Goal: Information Seeking & Learning: Check status

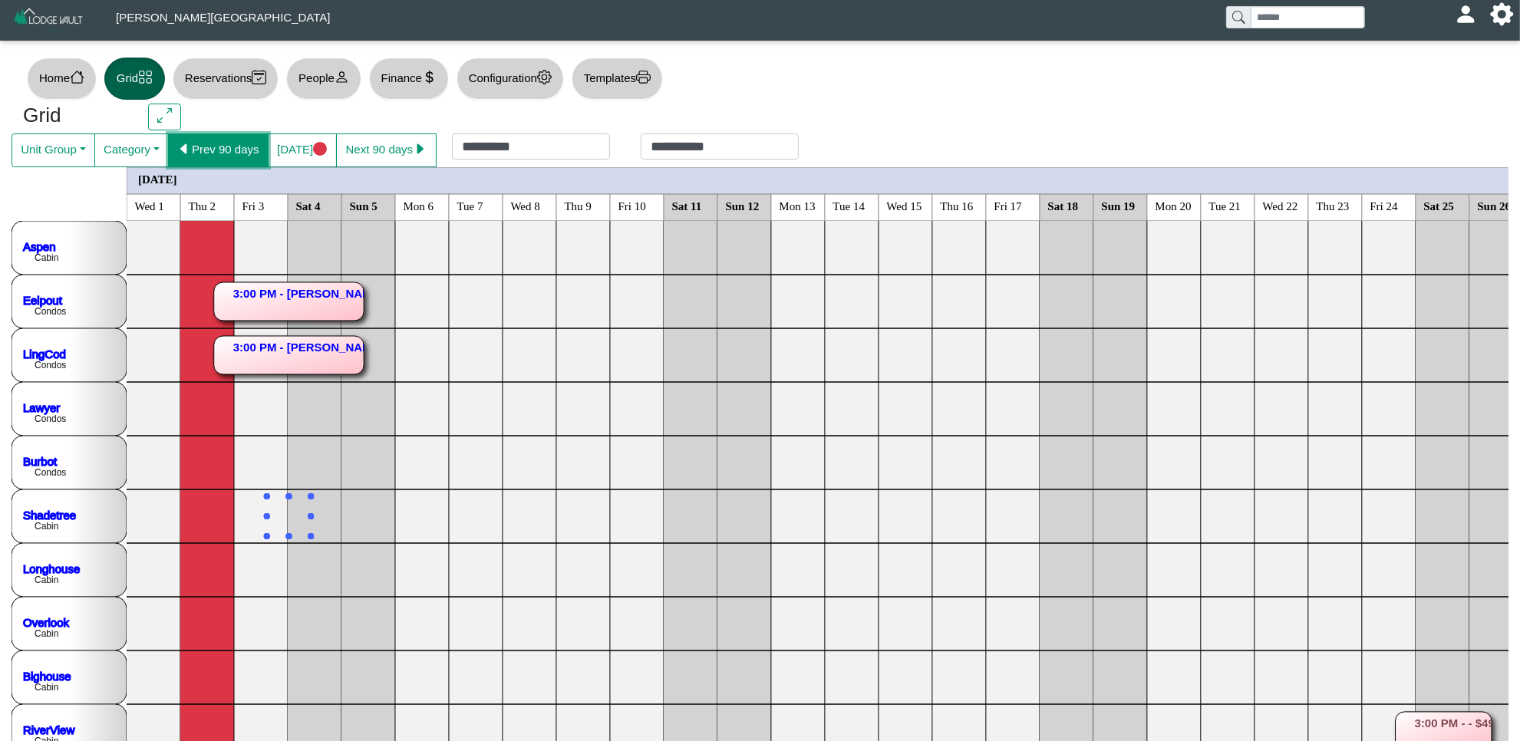
click at [200, 146] on button "Prev 90 days" at bounding box center [218, 151] width 101 height 34
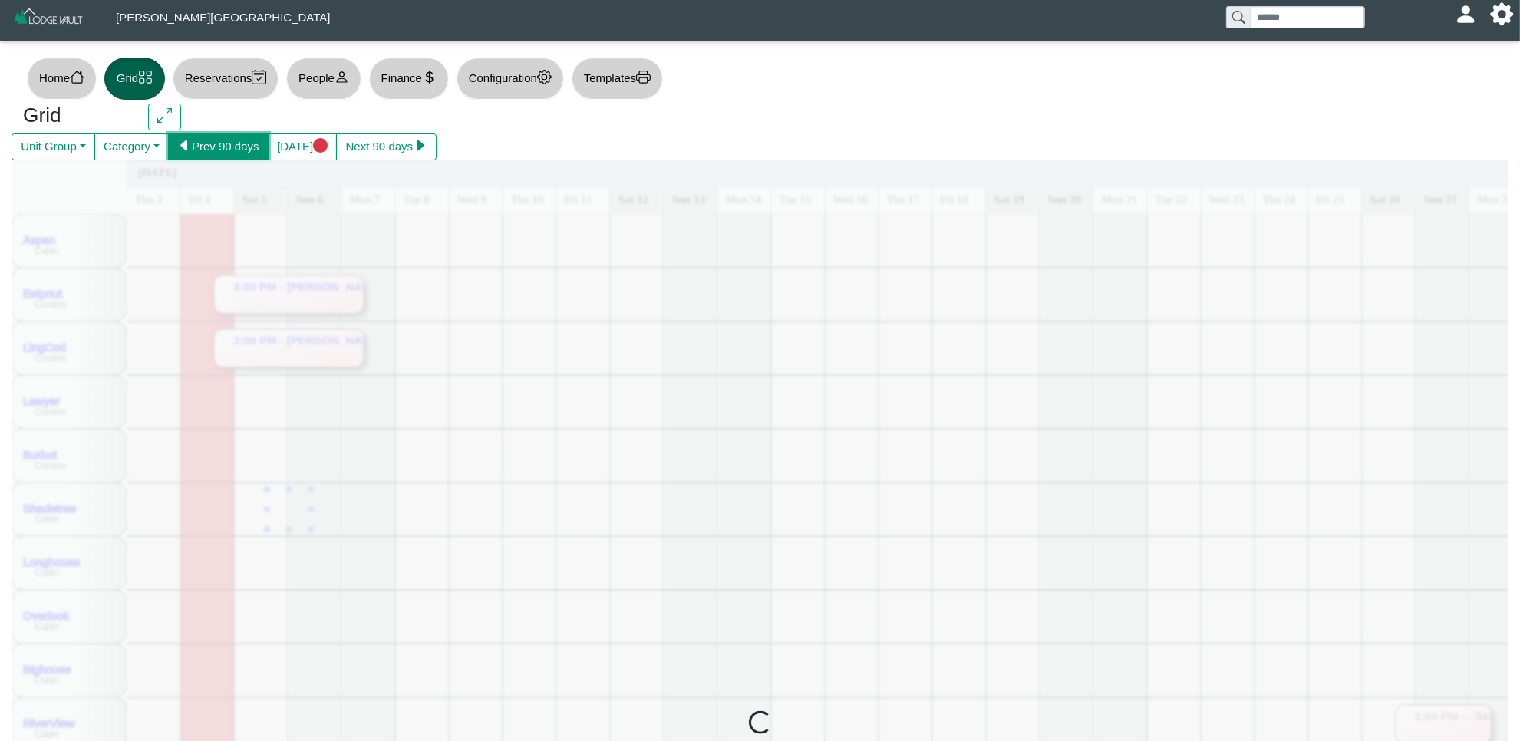
click at [204, 144] on button "Prev 90 days" at bounding box center [218, 148] width 101 height 28
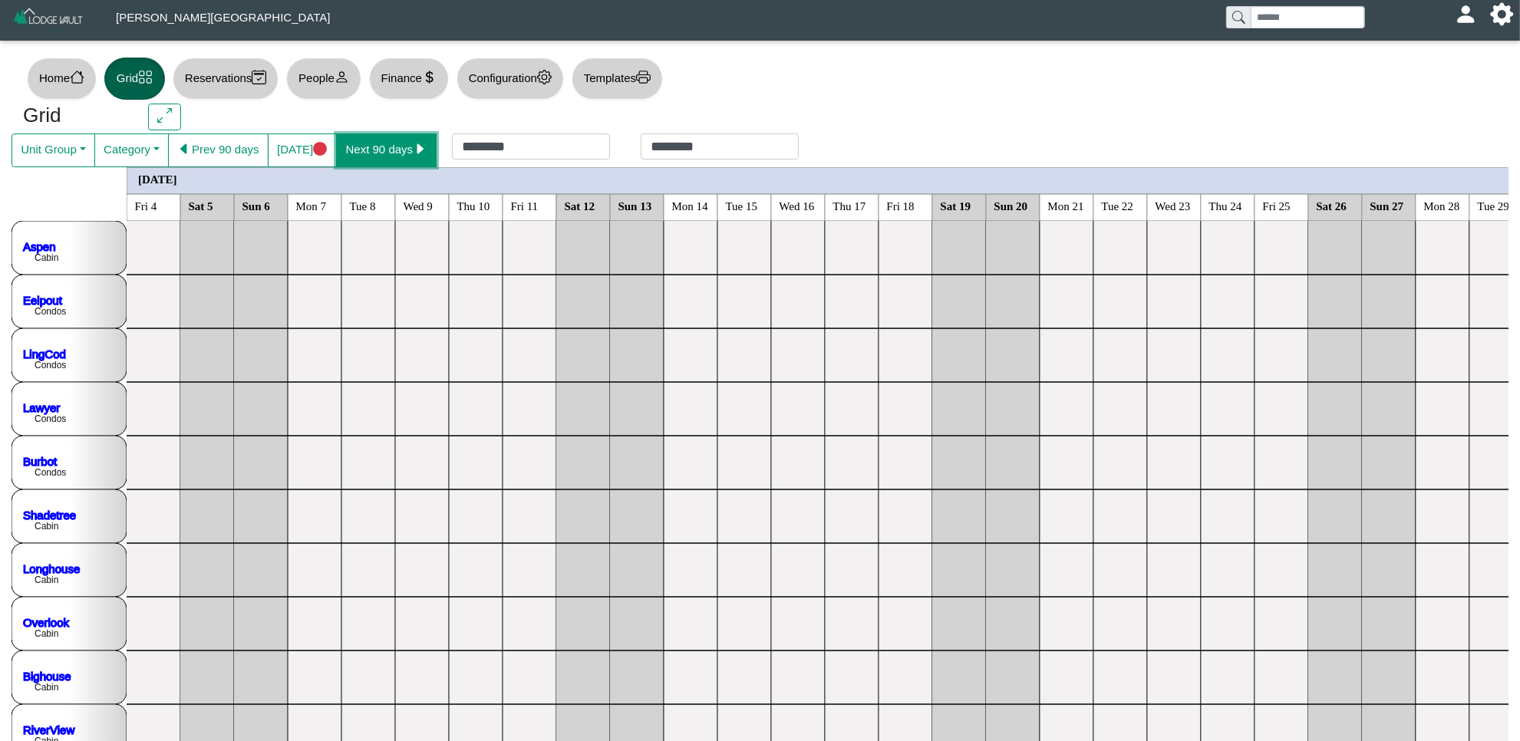
click at [389, 151] on button "Next 90 days" at bounding box center [386, 151] width 101 height 34
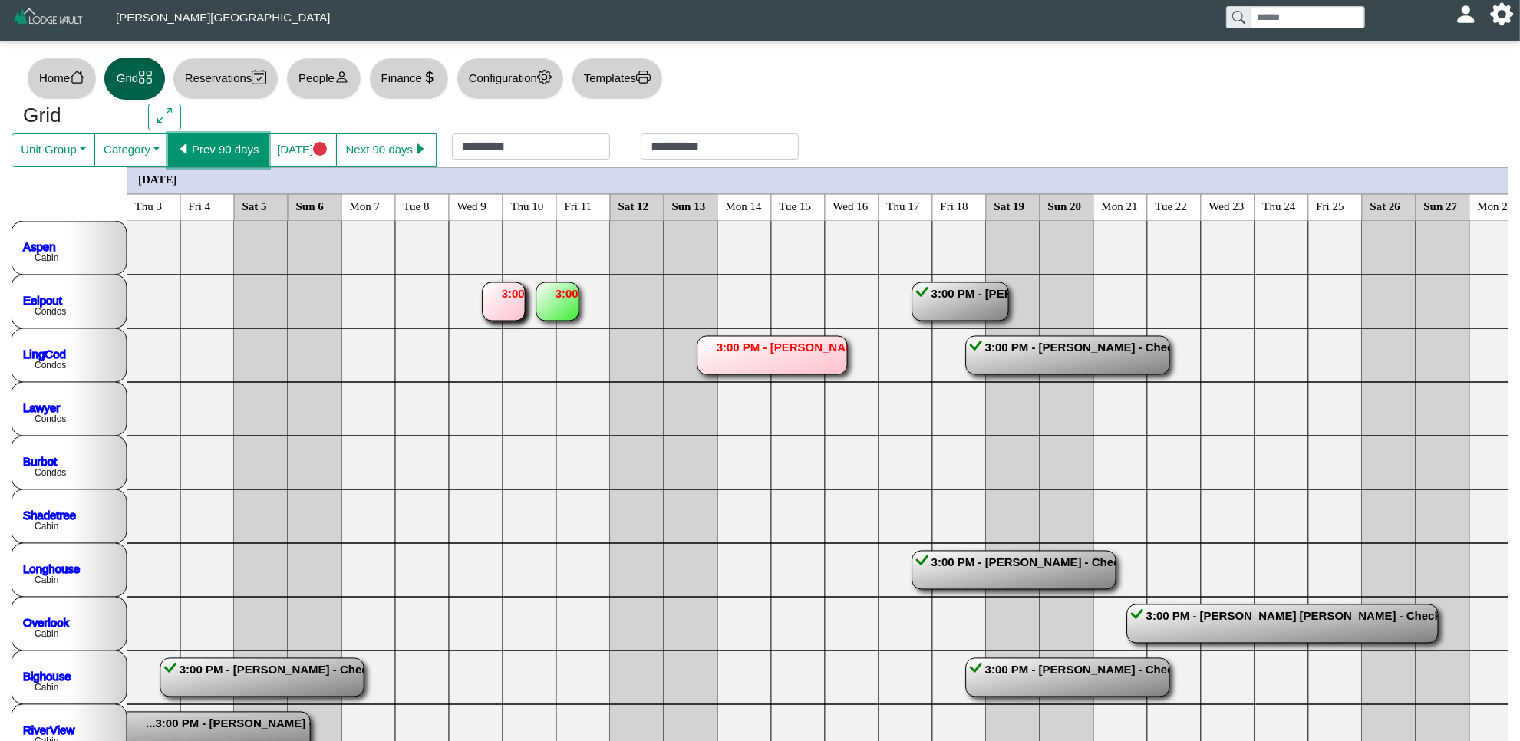
click at [197, 154] on button "Prev 90 days" at bounding box center [218, 151] width 101 height 34
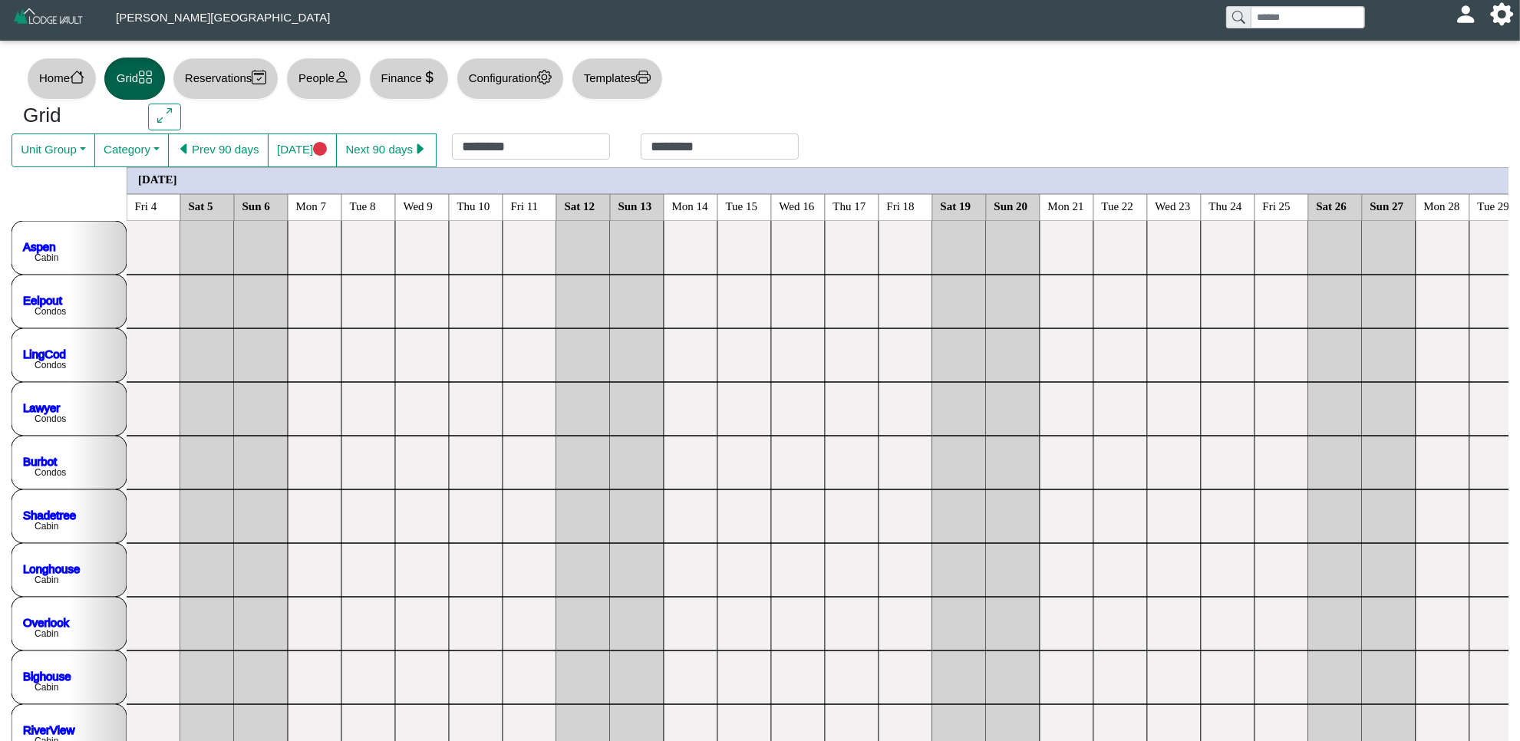
click at [404, 73] on button "Finance" at bounding box center [409, 79] width 80 height 42
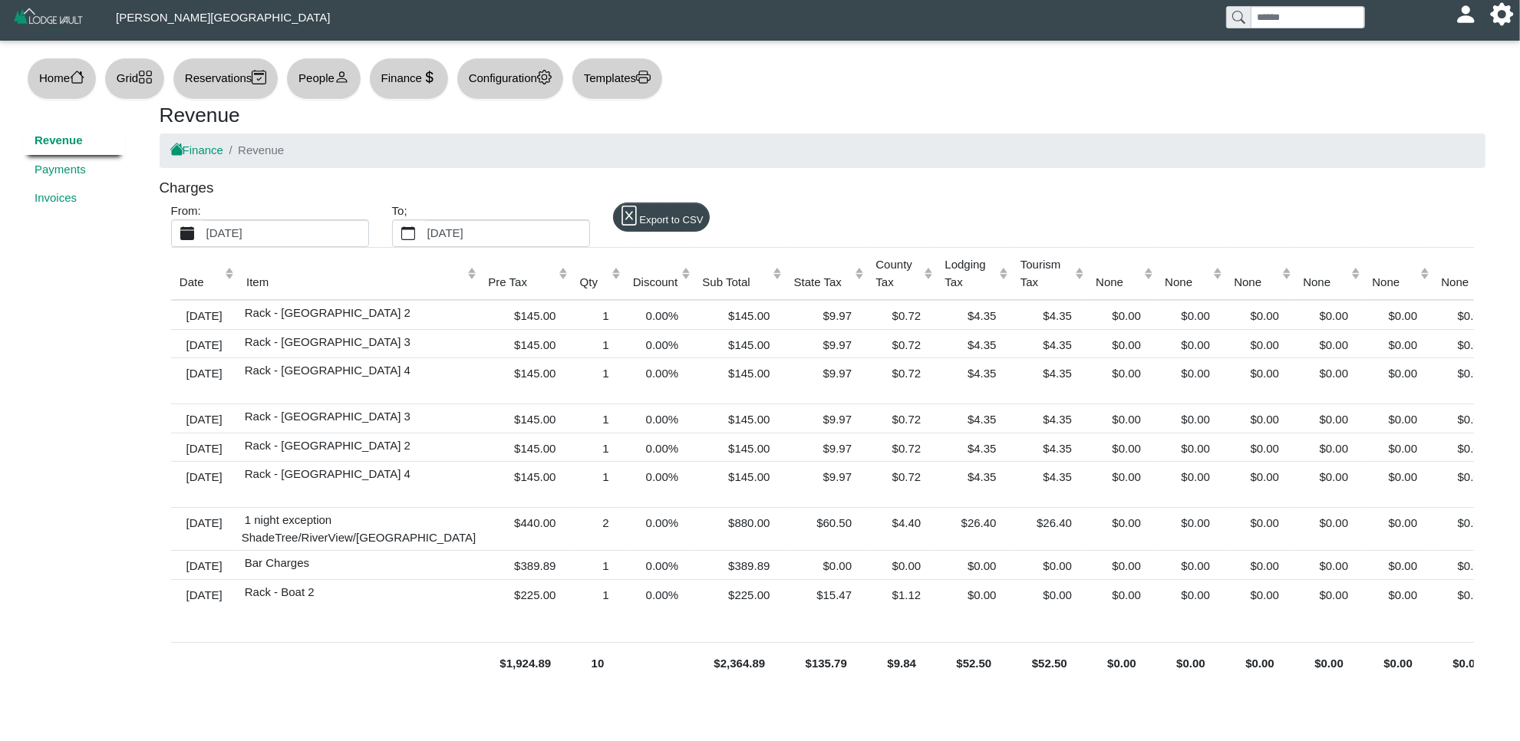
click at [305, 232] on label "[DATE]" at bounding box center [285, 233] width 165 height 26
click at [203, 232] on button "[DATE]" at bounding box center [187, 233] width 31 height 26
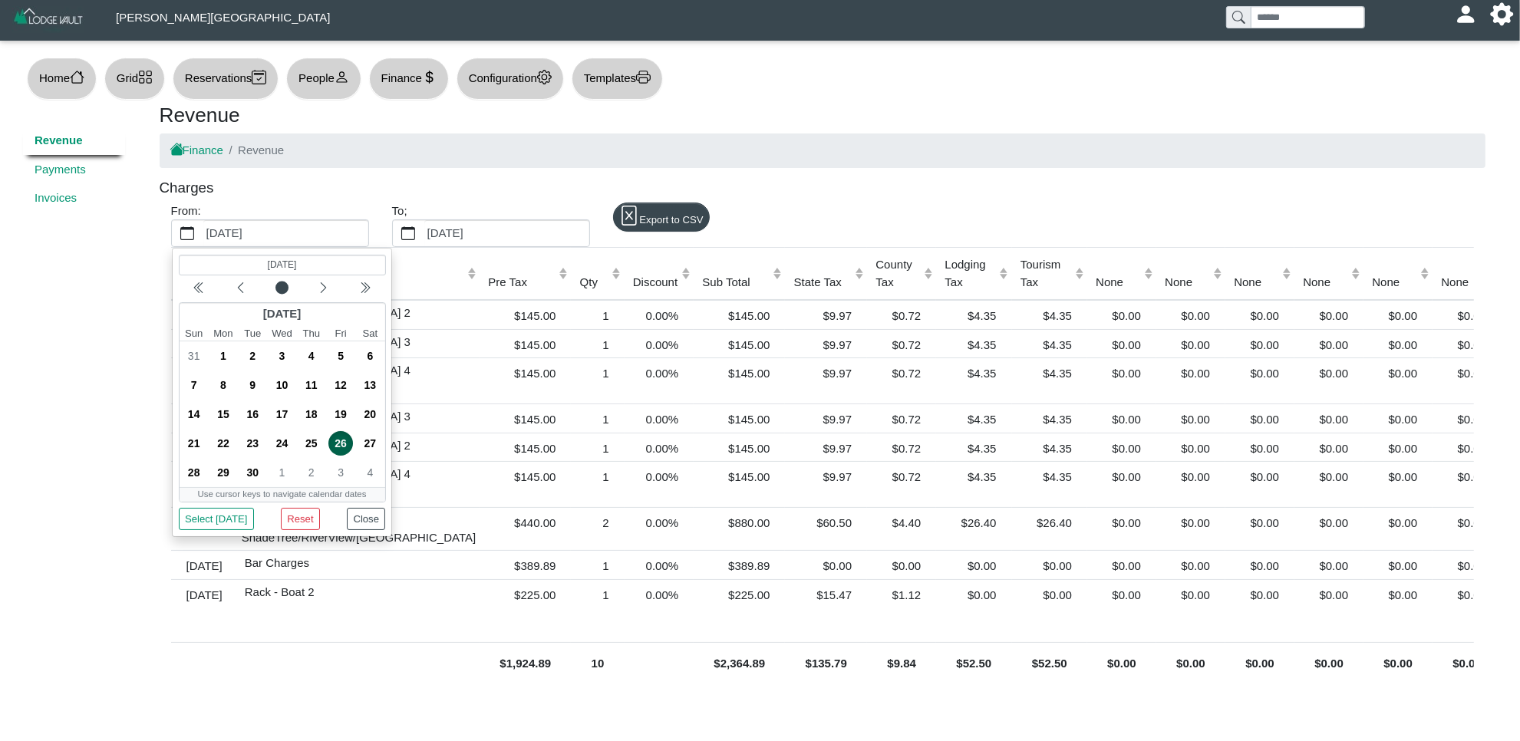
click at [239, 284] on div "(Selected date) [DATE] [DATE] Sun Mon Tue Wed Thu Fri Sat 31 1 2 3 4 5 6 7 8 9 …" at bounding box center [281, 392] width 207 height 276
click at [240, 286] on icon "chevron left" at bounding box center [239, 287] width 5 height 10
click at [240, 285] on icon "chevron left" at bounding box center [240, 288] width 12 height 12
click at [236, 289] on icon "chevron left" at bounding box center [240, 288] width 12 height 12
click at [193, 350] on span "1" at bounding box center [193, 356] width 25 height 25
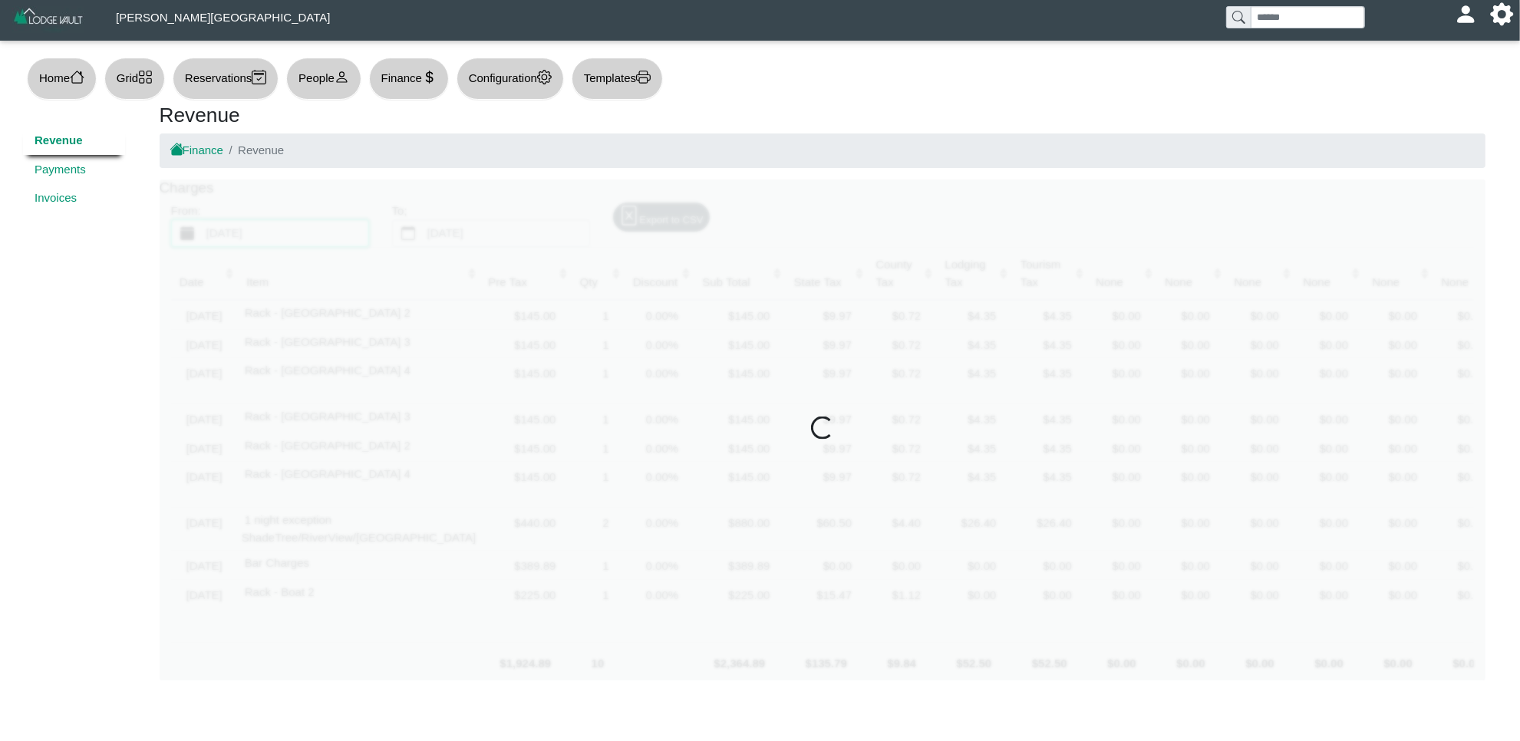
click at [444, 203] on div at bounding box center [823, 431] width 1326 height 502
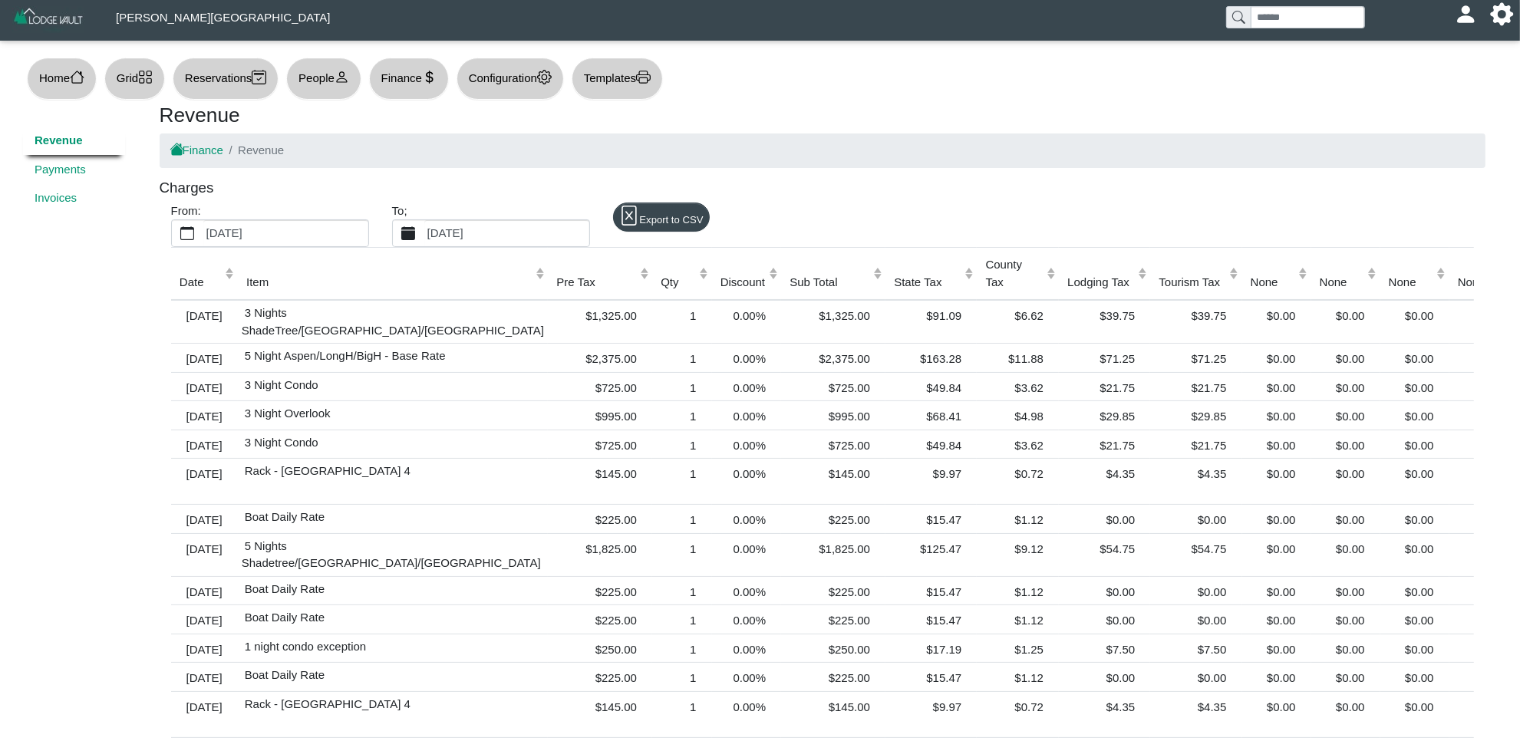
click at [419, 232] on button "[DATE]" at bounding box center [408, 233] width 31 height 26
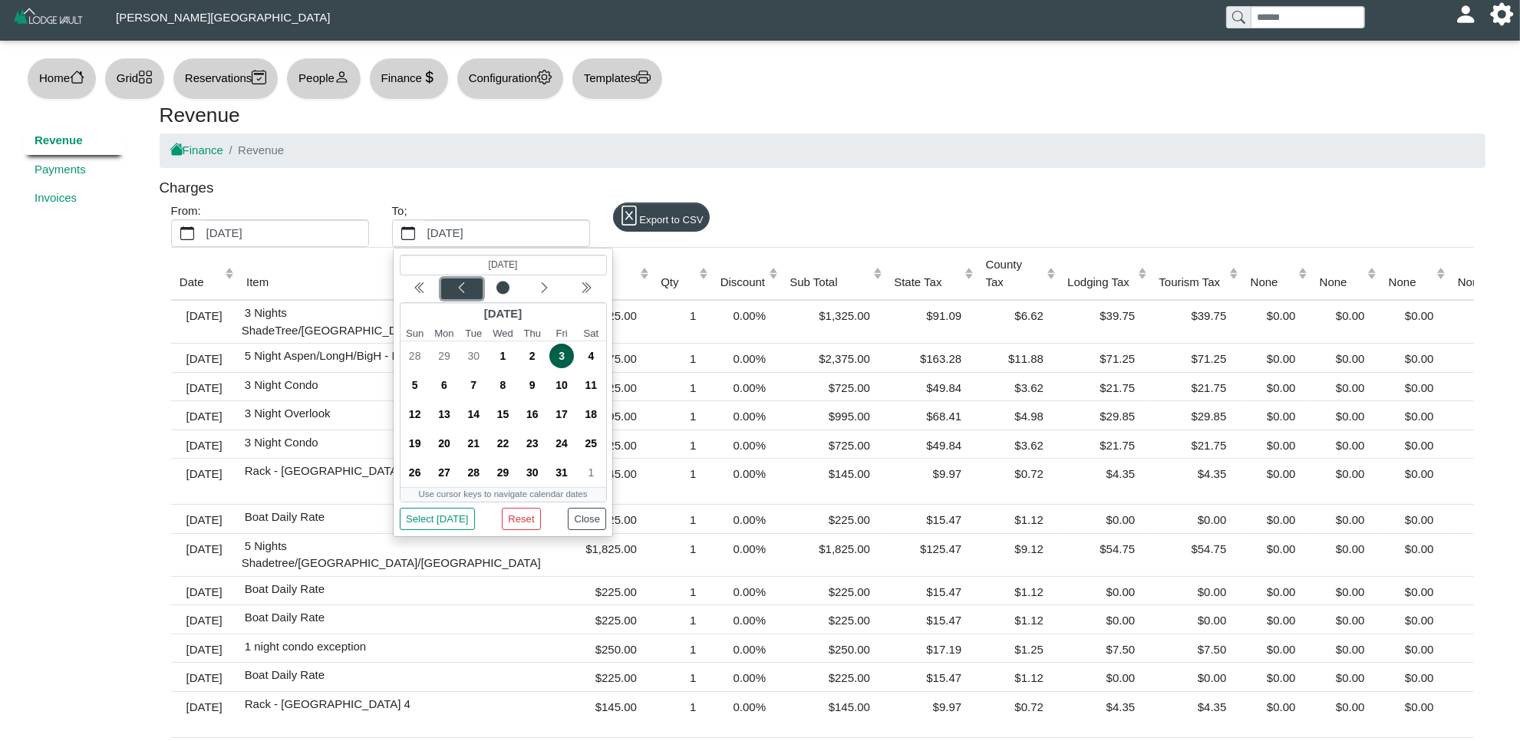
click at [457, 299] on button "Previous month" at bounding box center [460, 289] width 41 height 21
click at [457, 300] on div "(Selected date) [DATE] [DATE] Sun Mon Tue Wed Thu Fri Sat 31 1 2 3 4 5 6 7 8 9 …" at bounding box center [502, 392] width 207 height 276
click at [457, 292] on icon "chevron left" at bounding box center [461, 288] width 12 height 12
click at [458, 288] on icon "chevron left" at bounding box center [461, 288] width 12 height 12
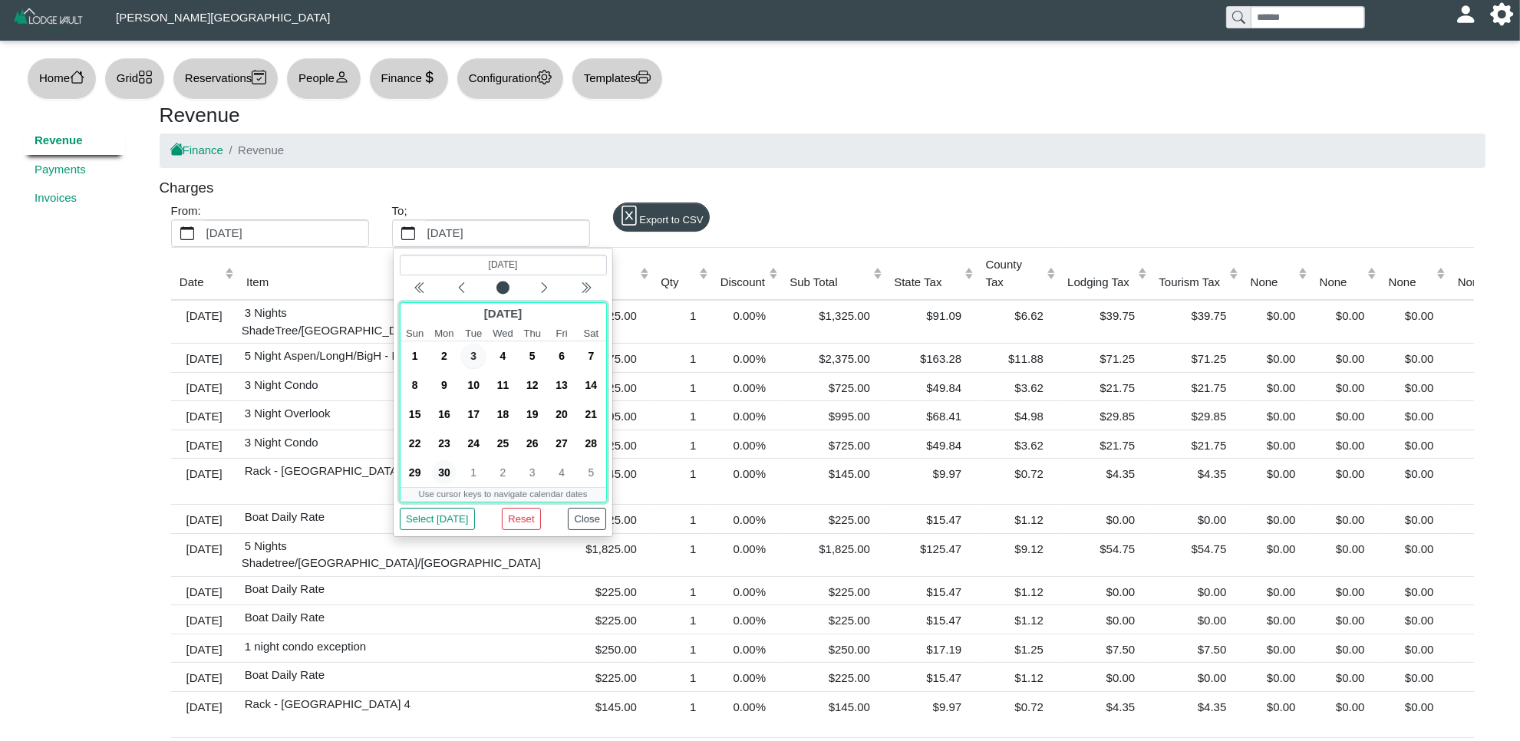
click at [453, 469] on span "30" at bounding box center [444, 472] width 25 height 25
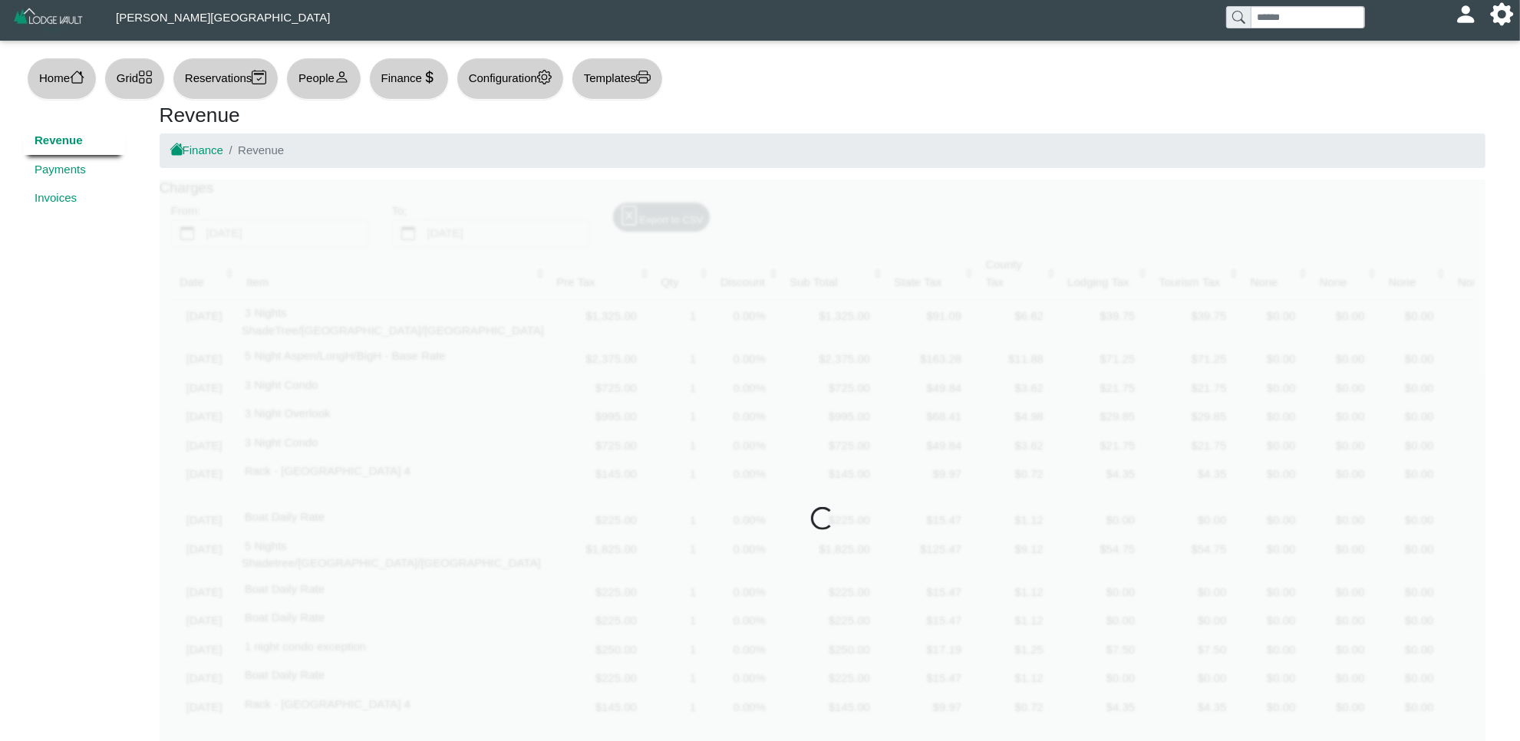
click at [451, 468] on div at bounding box center [823, 520] width 1326 height 681
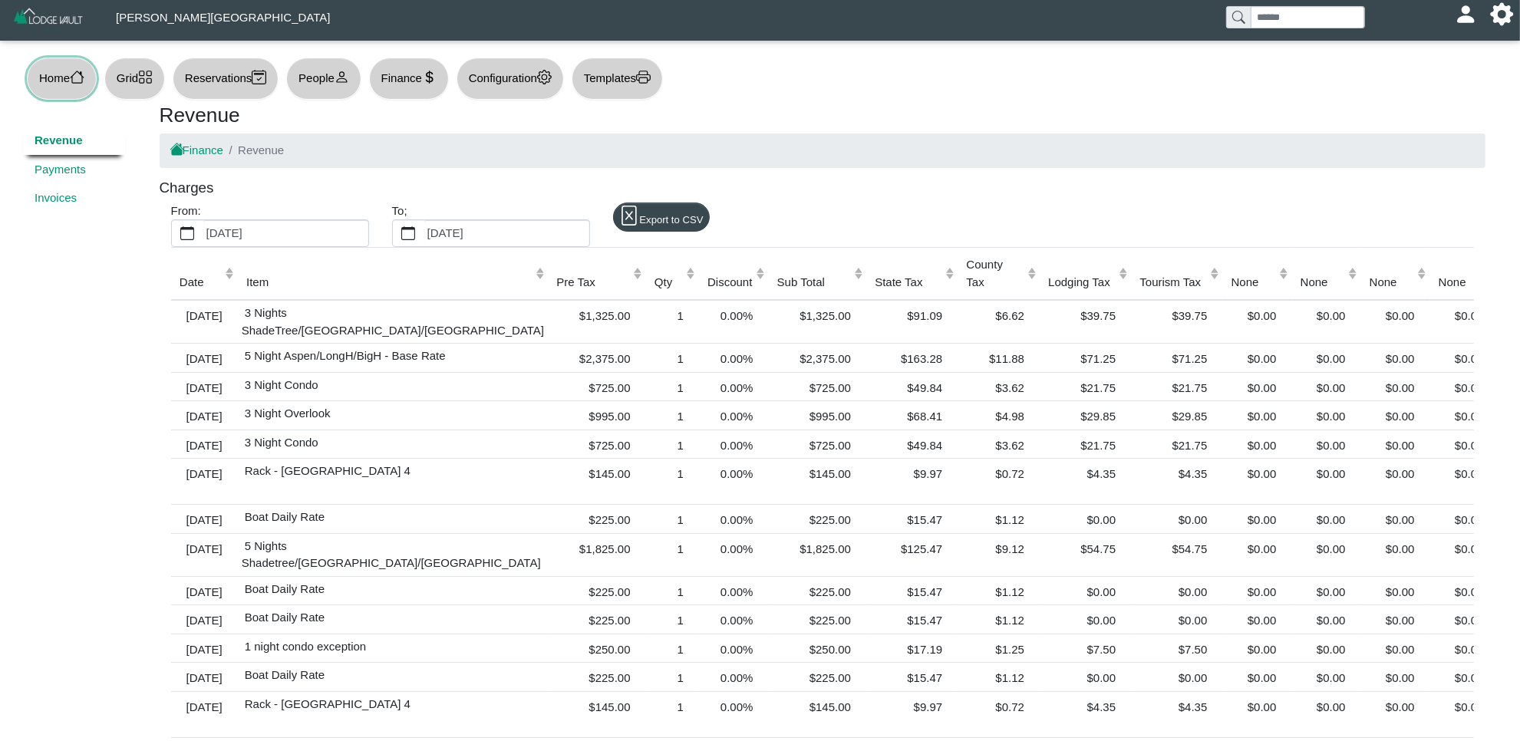
click at [67, 78] on button "Home" at bounding box center [62, 79] width 70 height 42
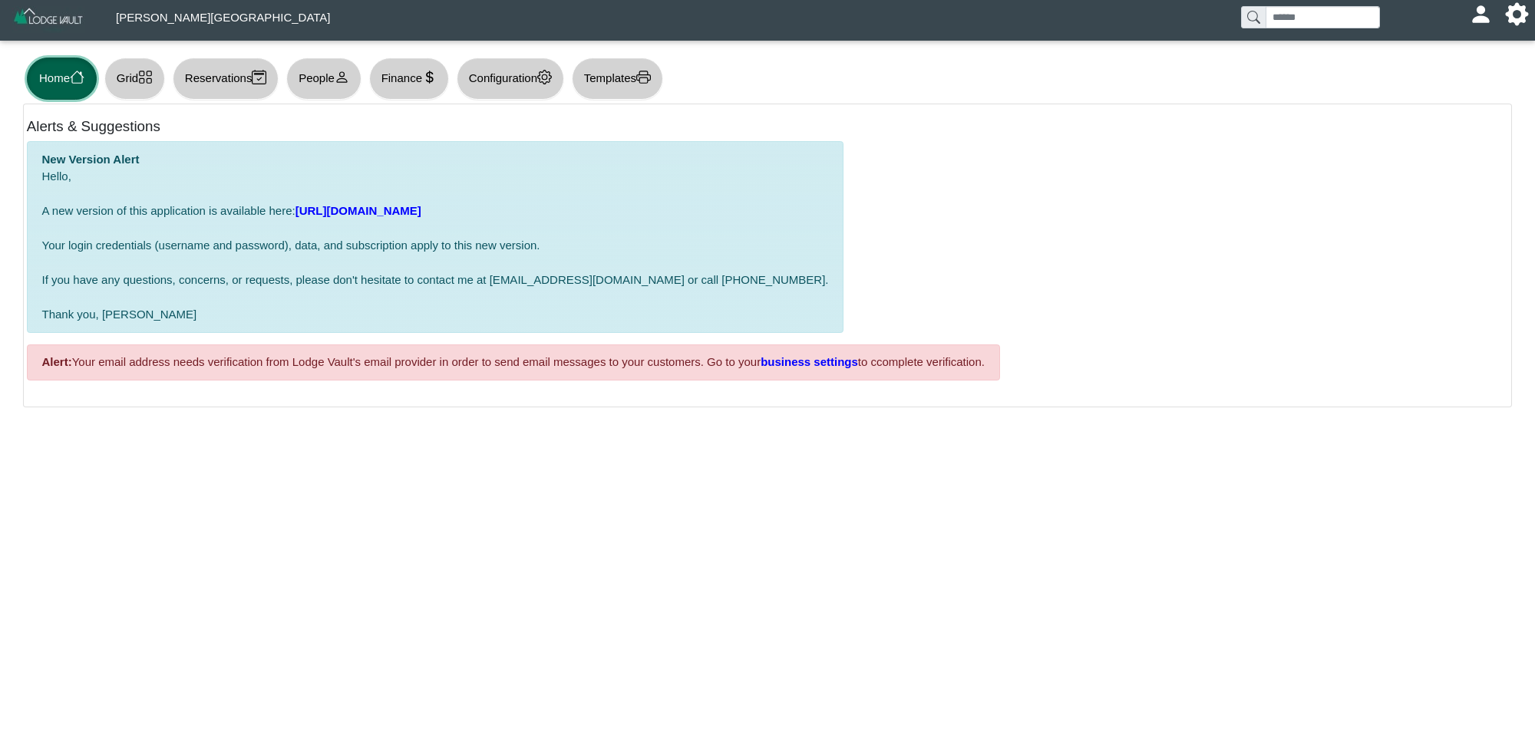
click at [73, 67] on button "Home" at bounding box center [62, 79] width 70 height 42
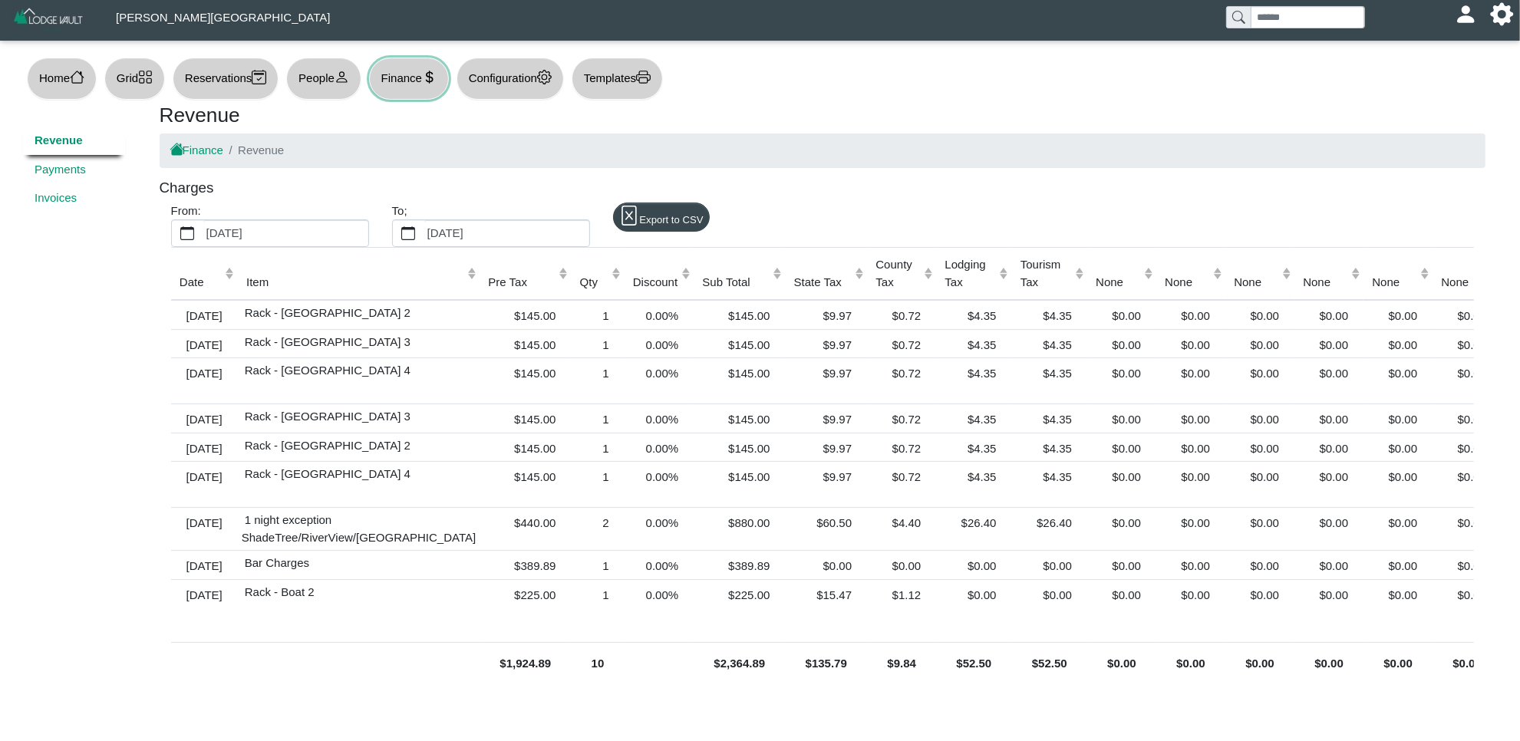
click at [403, 62] on button "Finance" at bounding box center [409, 79] width 80 height 42
click at [184, 227] on icon "calendar fill" at bounding box center [187, 233] width 15 height 15
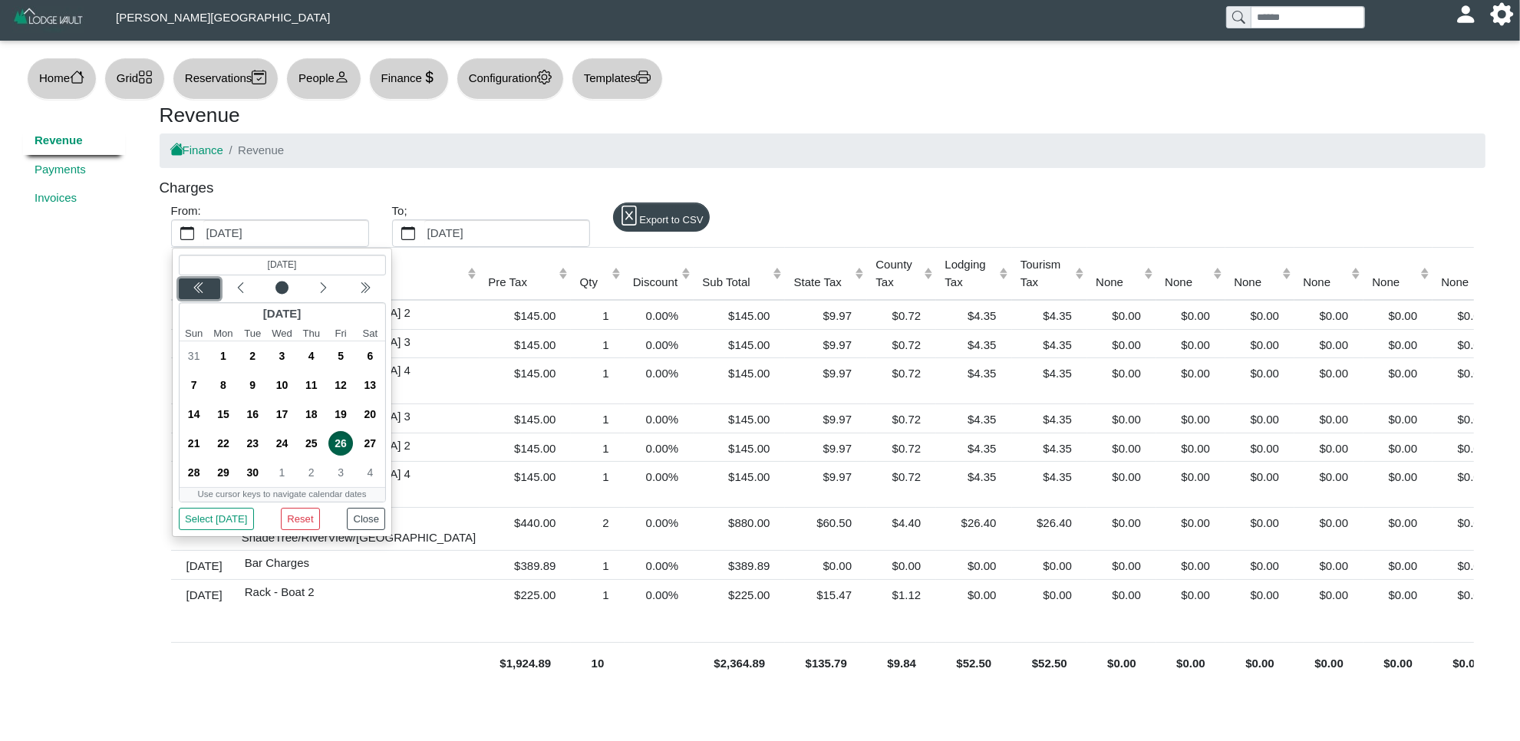
click at [193, 290] on icon "chevron double left" at bounding box center [199, 288] width 12 height 12
click at [227, 286] on div "Previous month" at bounding box center [241, 288] width 36 height 15
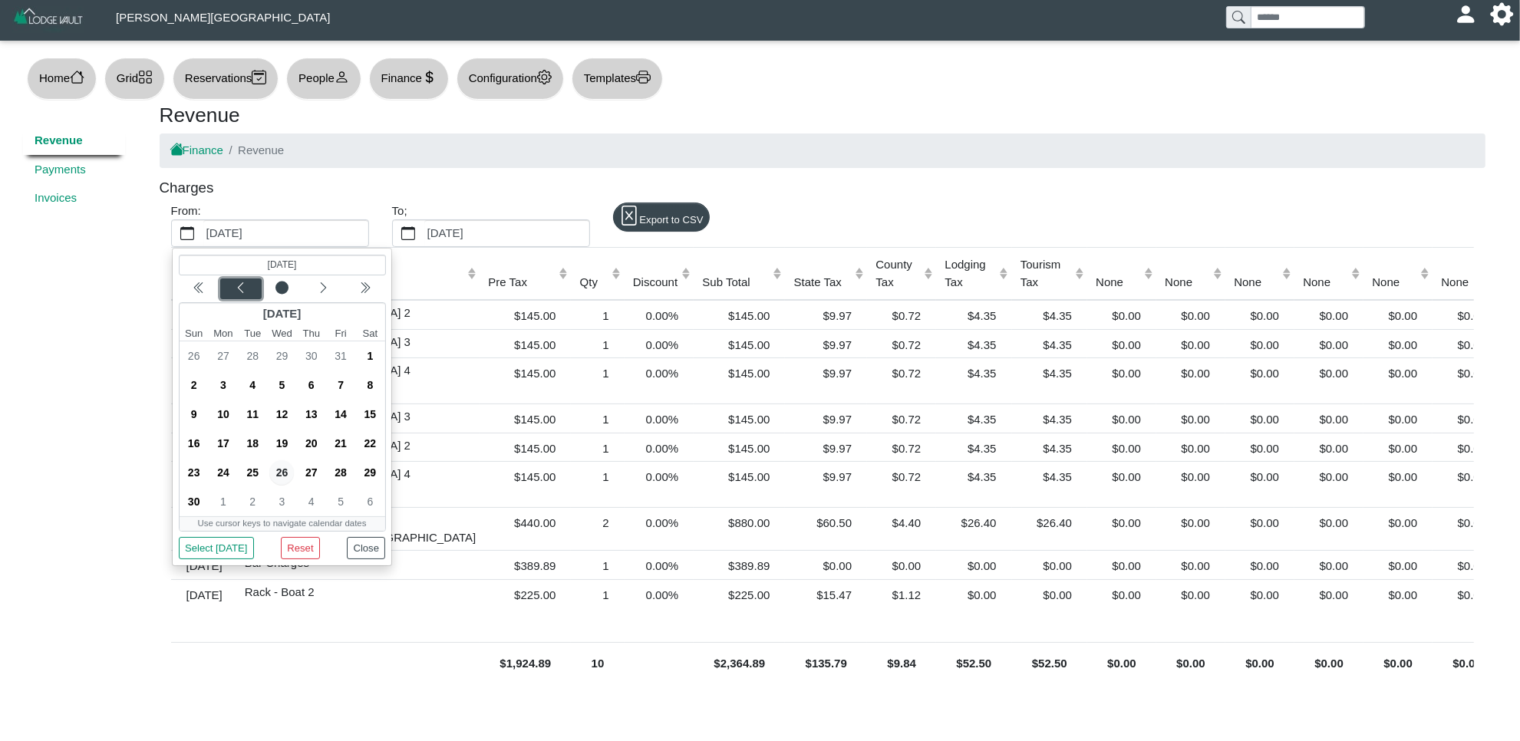
click at [227, 286] on div "Previous month" at bounding box center [241, 288] width 36 height 15
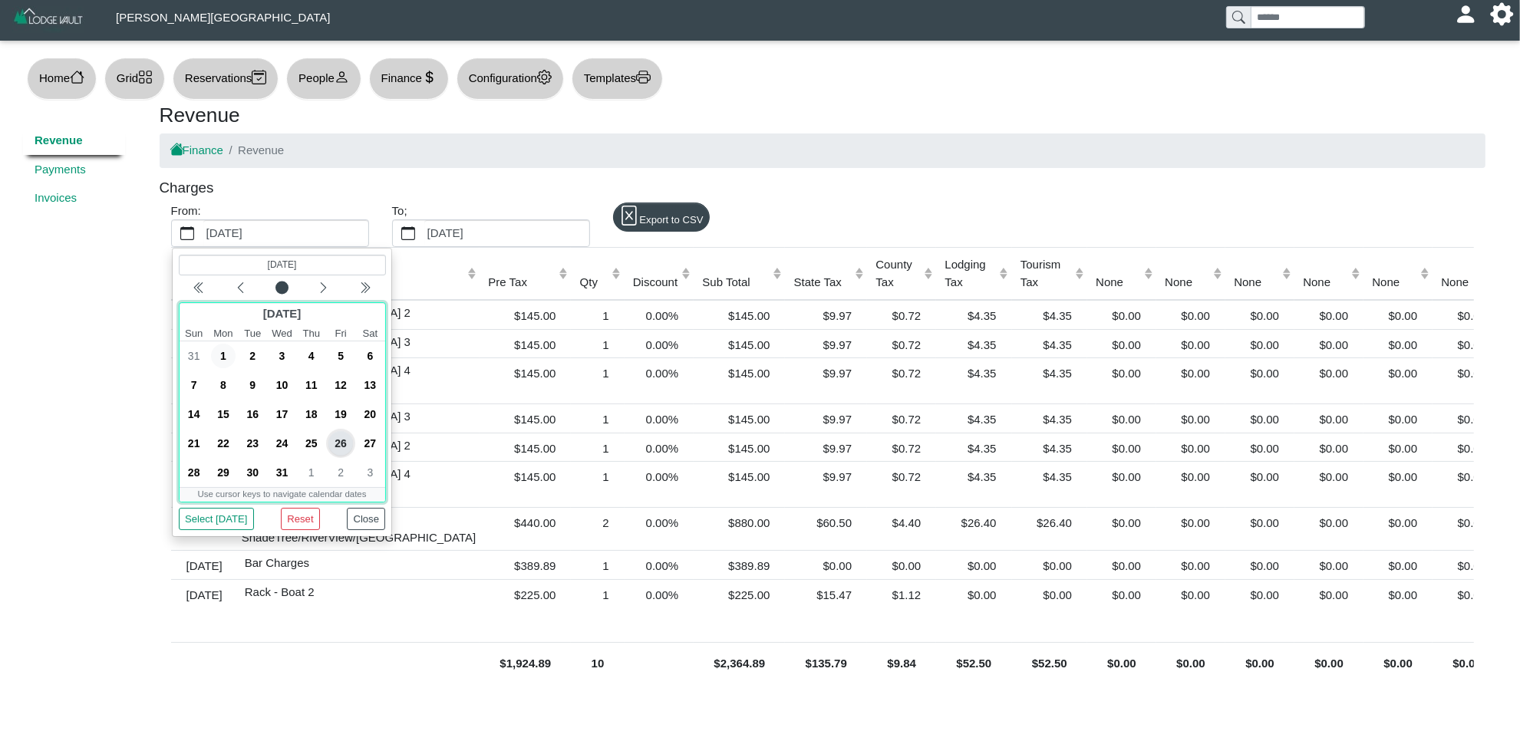
click at [219, 351] on span "1" at bounding box center [223, 356] width 25 height 25
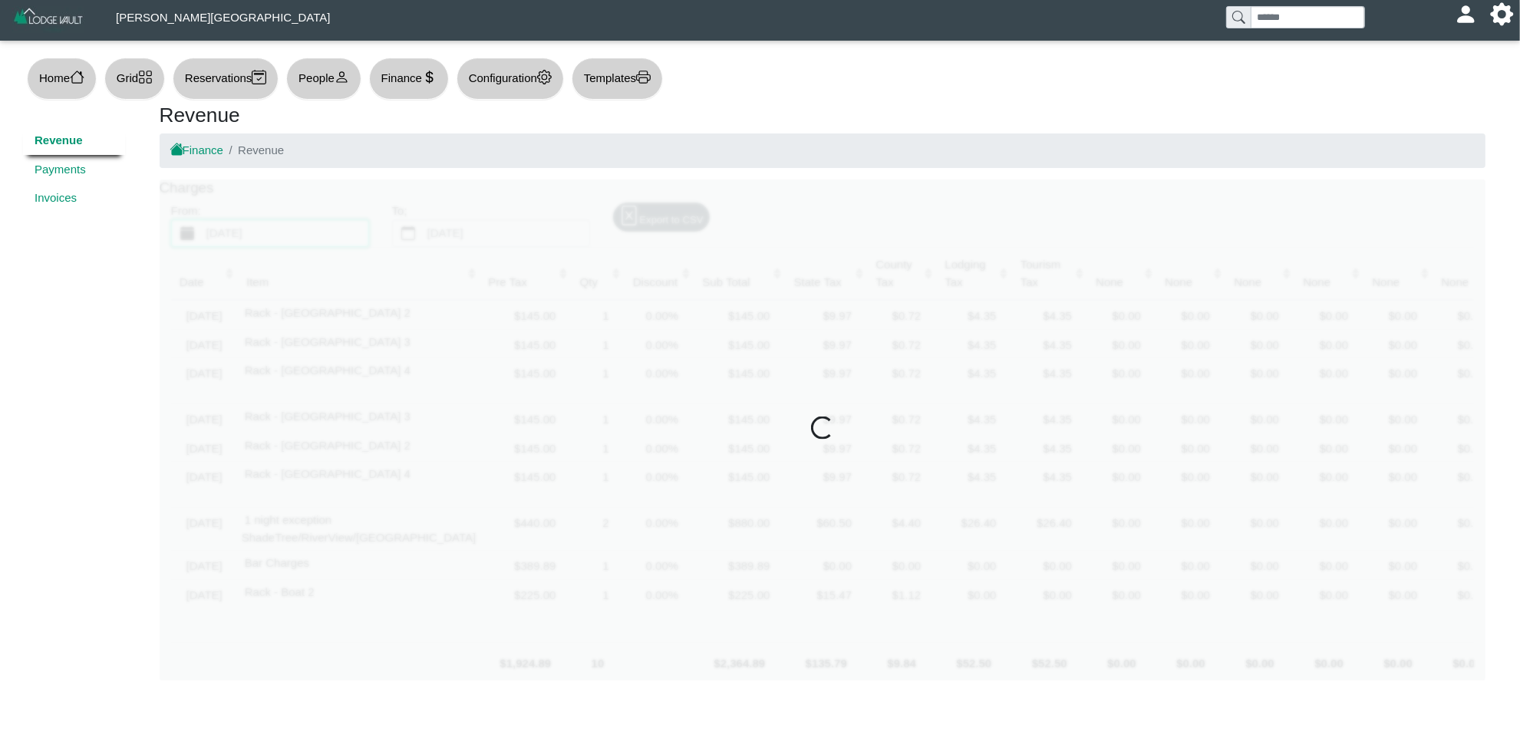
click at [460, 170] on div "Finance Revenue" at bounding box center [822, 157] width 1349 height 46
drag, startPoint x: 460, startPoint y: 170, endPoint x: 470, endPoint y: 236, distance: 65.9
click at [462, 183] on div "Revenue Finance Revenue Charges From: [DATE] To; [DATE] Export to CSV Date (Cli…" at bounding box center [822, 393] width 1349 height 578
click at [470, 236] on div at bounding box center [823, 431] width 1326 height 502
click at [493, 234] on div at bounding box center [823, 431] width 1326 height 502
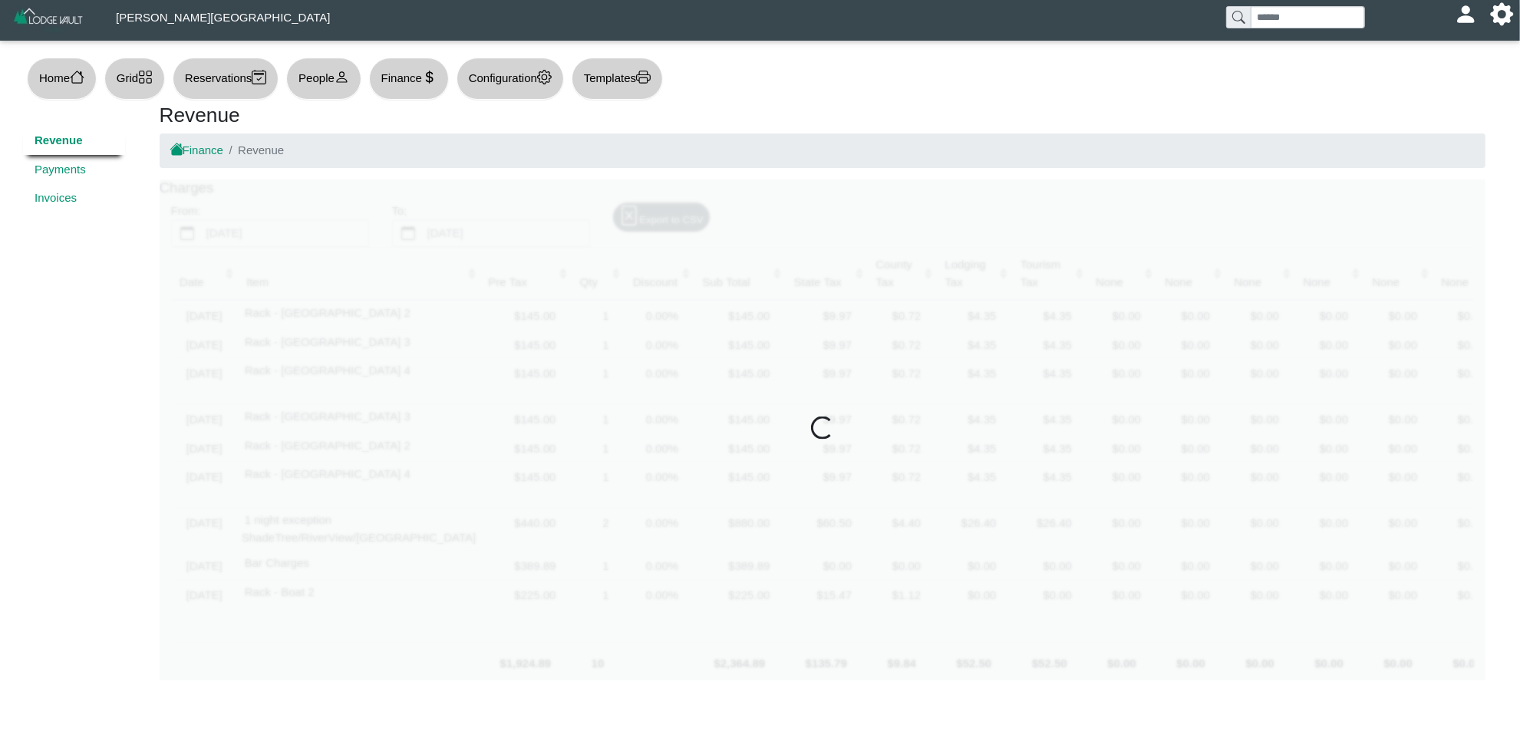
drag, startPoint x: 396, startPoint y: 231, endPoint x: 397, endPoint y: 220, distance: 10.9
click at [393, 230] on div at bounding box center [823, 431] width 1326 height 502
click at [414, 73] on button "Finance" at bounding box center [409, 79] width 80 height 42
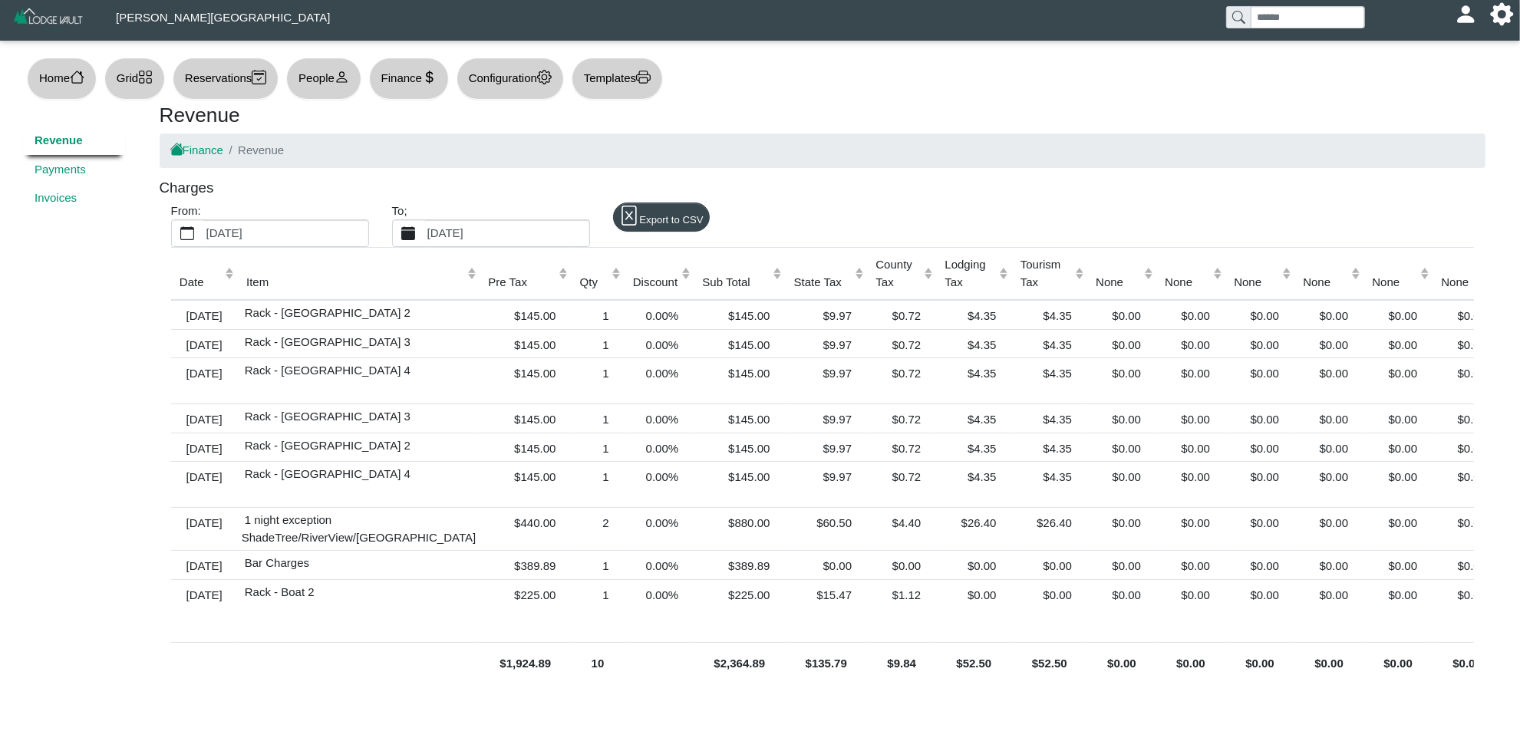
click at [460, 229] on label "[DATE]" at bounding box center [506, 233] width 165 height 26
click at [424, 229] on button "[DATE]" at bounding box center [408, 233] width 31 height 26
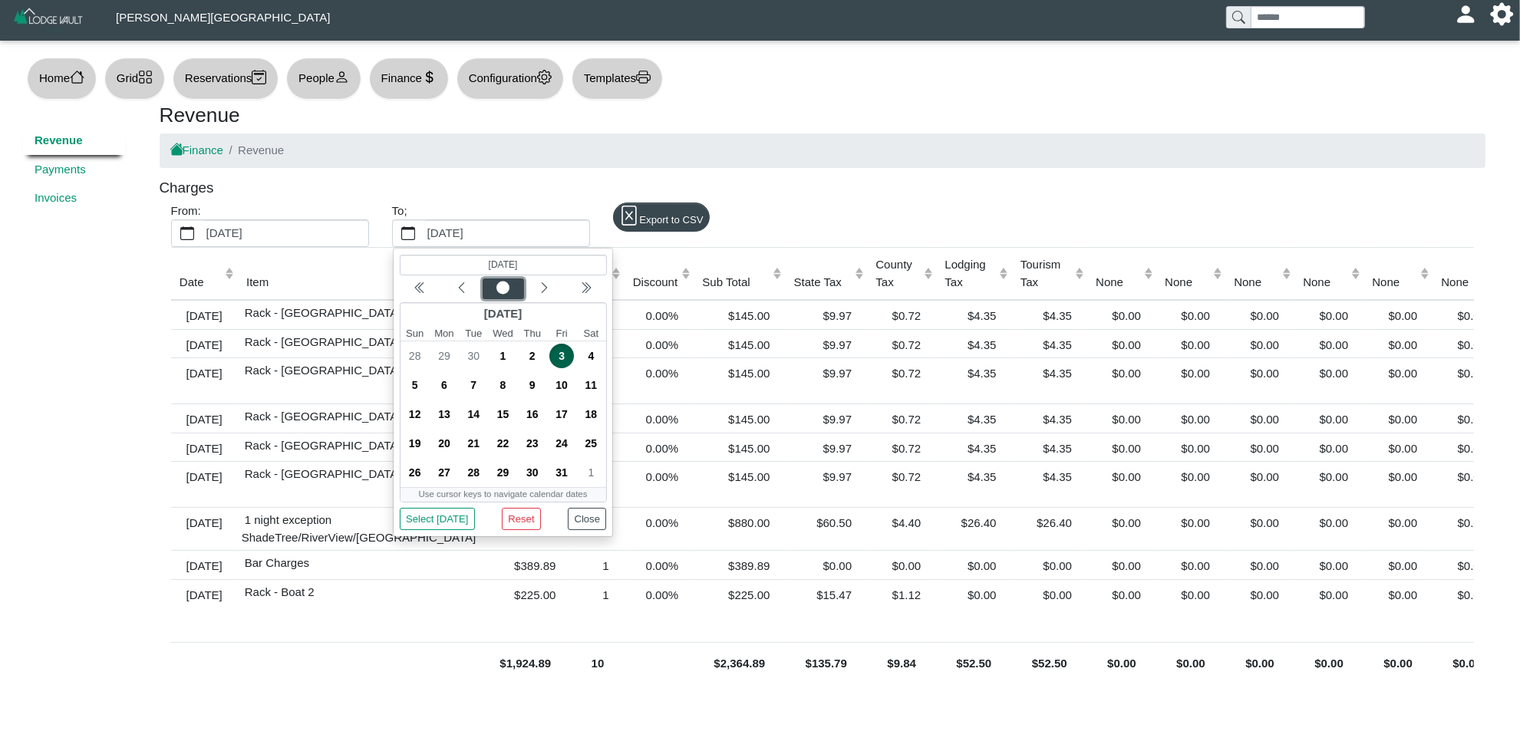
click at [510, 294] on div "Current month" at bounding box center [503, 288] width 36 height 15
click at [447, 522] on button "Select [DATE]" at bounding box center [436, 519] width 75 height 22
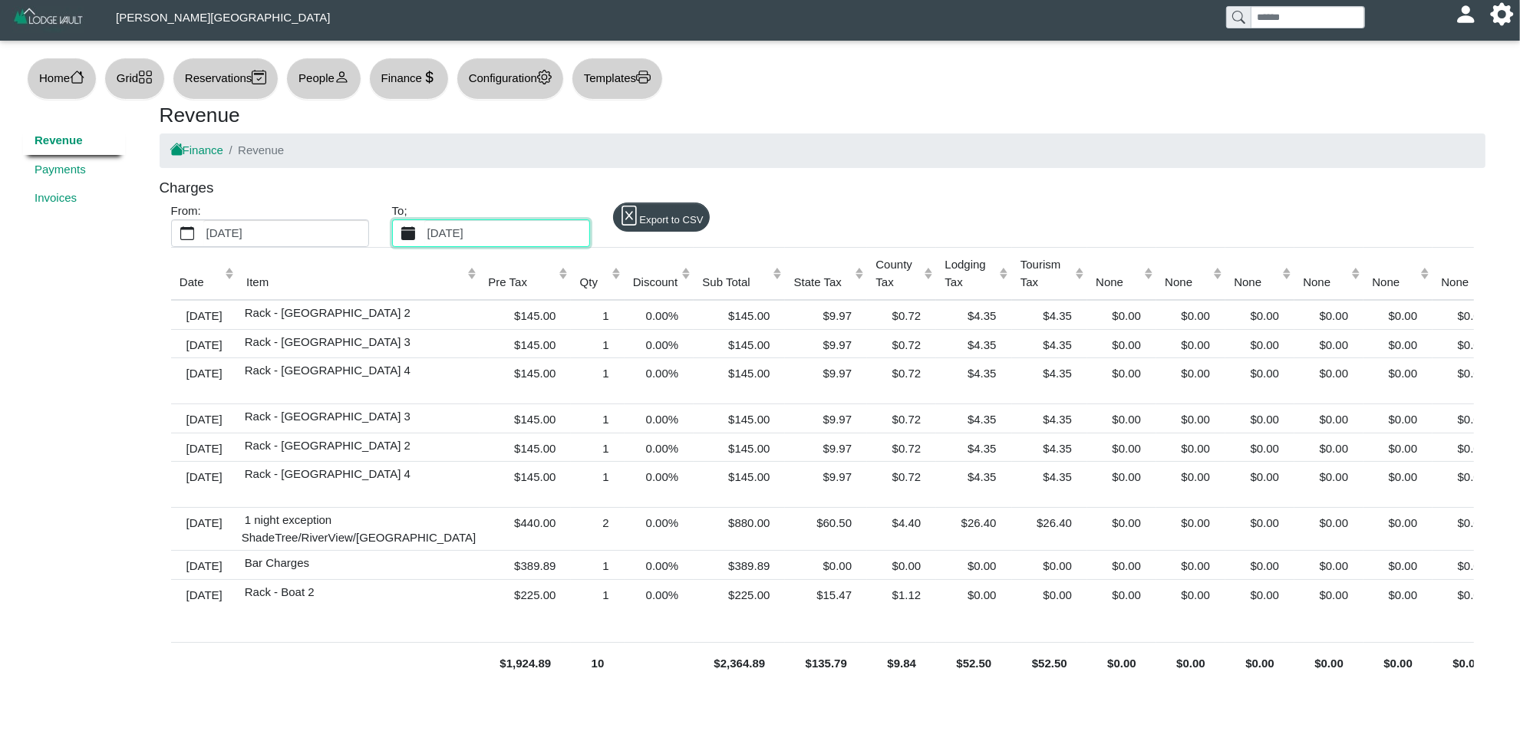
click at [408, 239] on icon "calendar fill" at bounding box center [408, 233] width 15 height 15
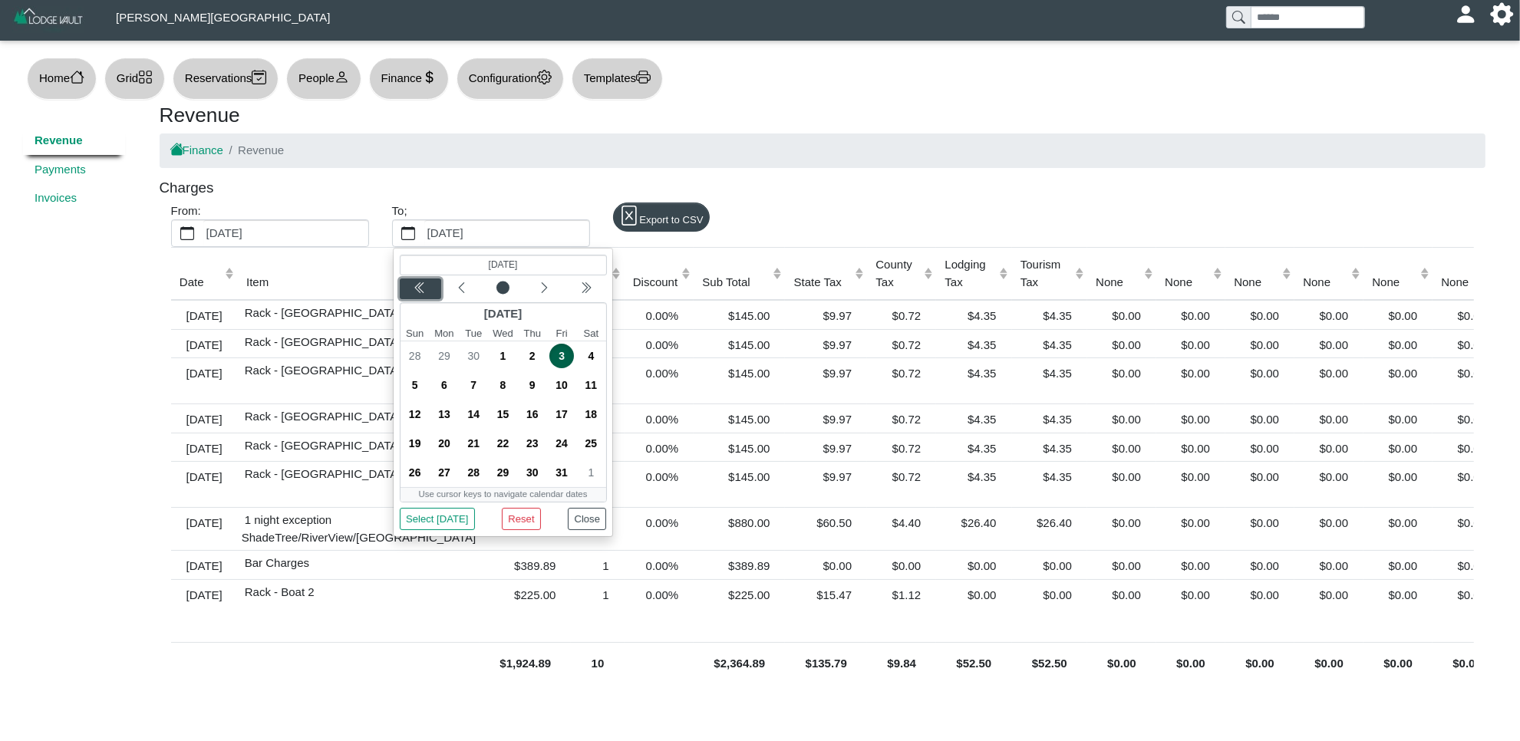
click at [423, 293] on icon "chevron double left" at bounding box center [420, 288] width 12 height 12
click at [595, 282] on div "Next year" at bounding box center [586, 288] width 36 height 15
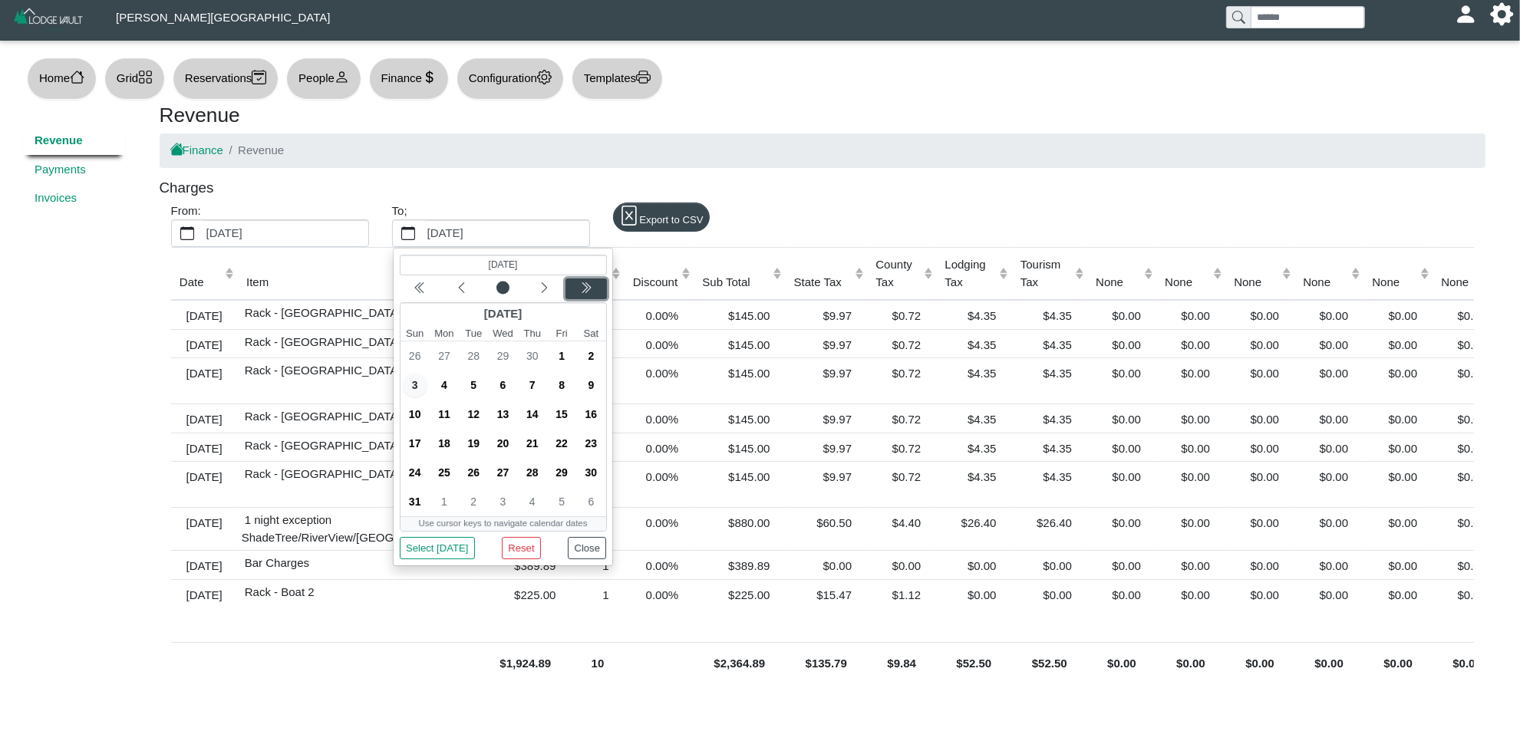
click at [595, 282] on div "Next year" at bounding box center [586, 288] width 36 height 15
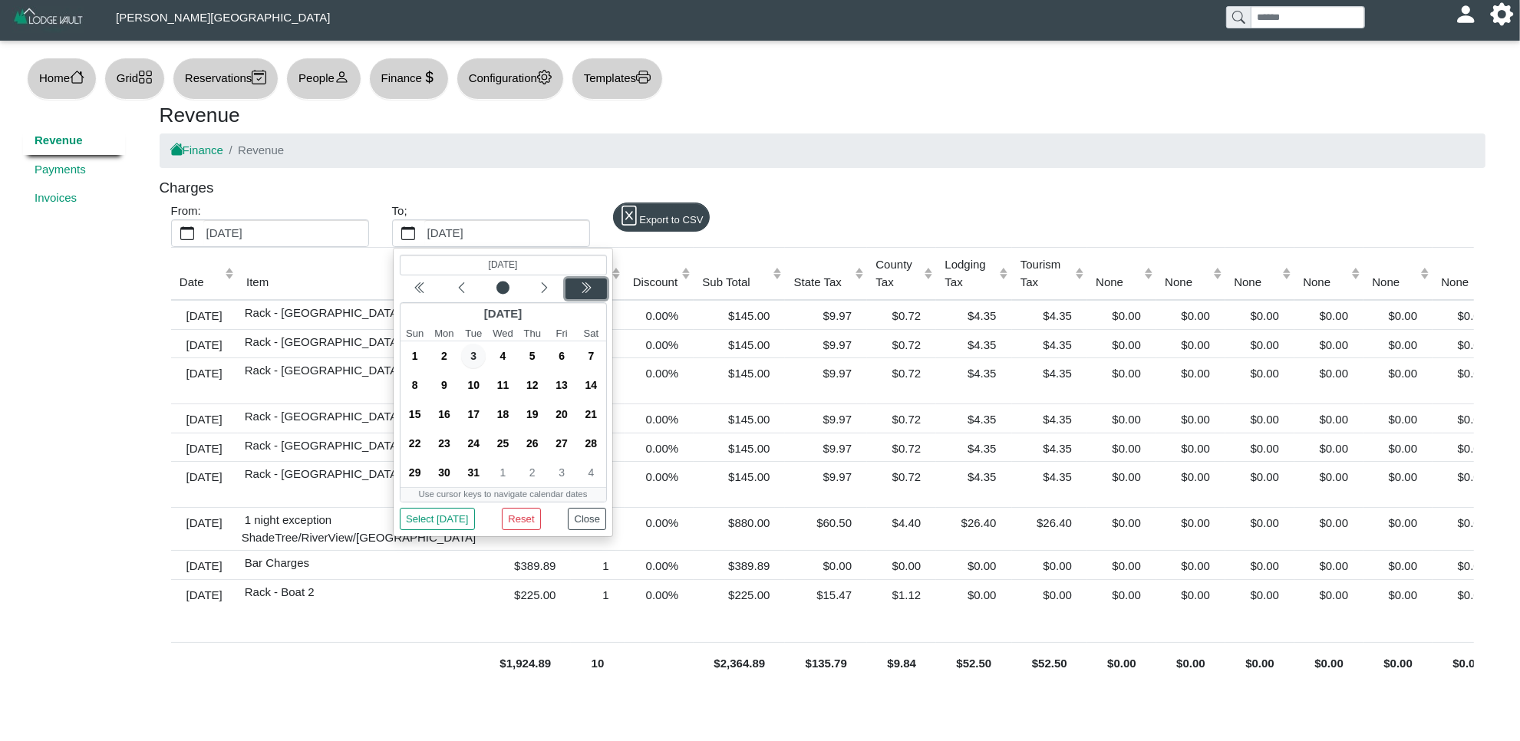
click at [593, 282] on div "Next year" at bounding box center [586, 288] width 36 height 15
click at [415, 285] on icon "chevron double left" at bounding box center [420, 288] width 12 height 12
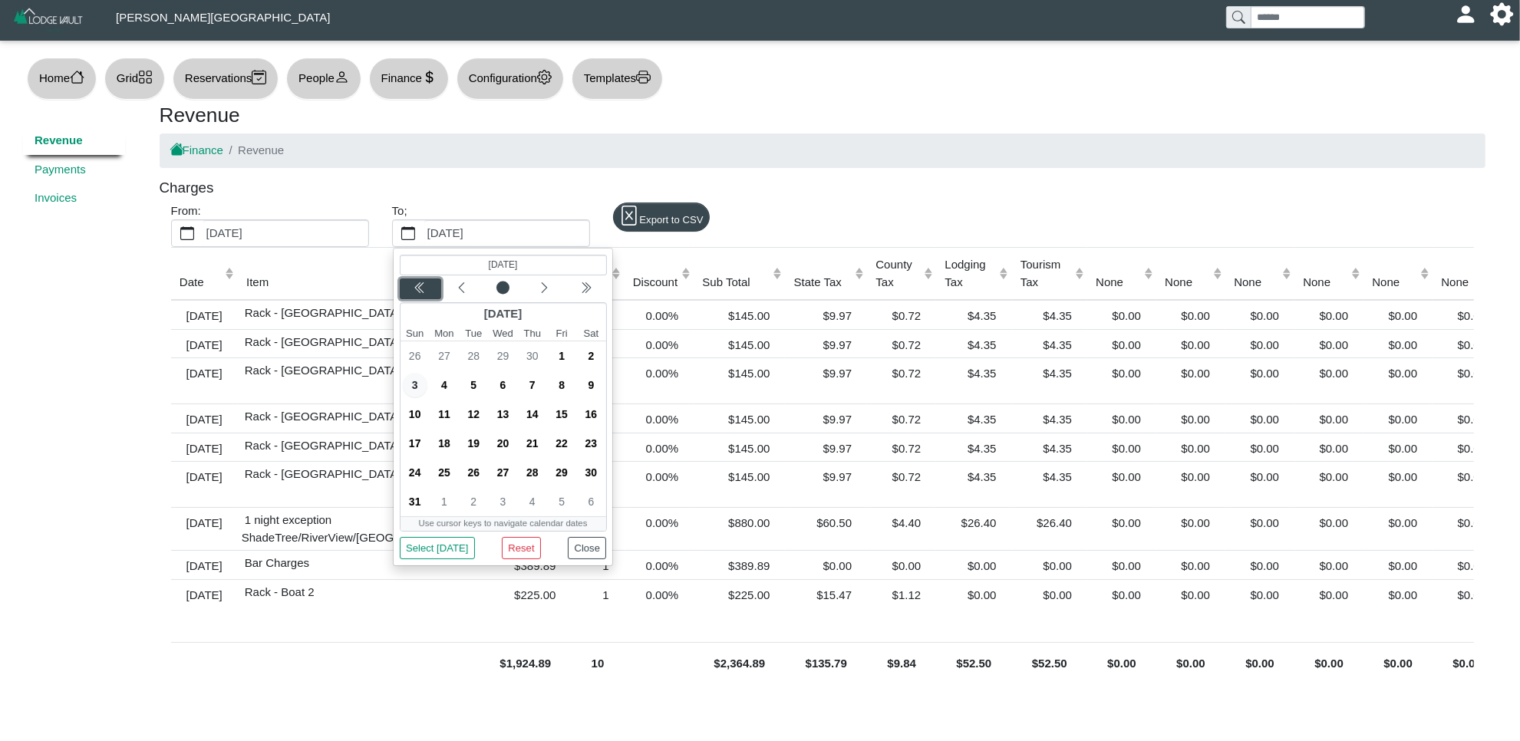
click at [426, 292] on icon "chevron double left" at bounding box center [420, 288] width 12 height 12
click at [424, 293] on icon "chevron double left" at bounding box center [420, 288] width 12 height 12
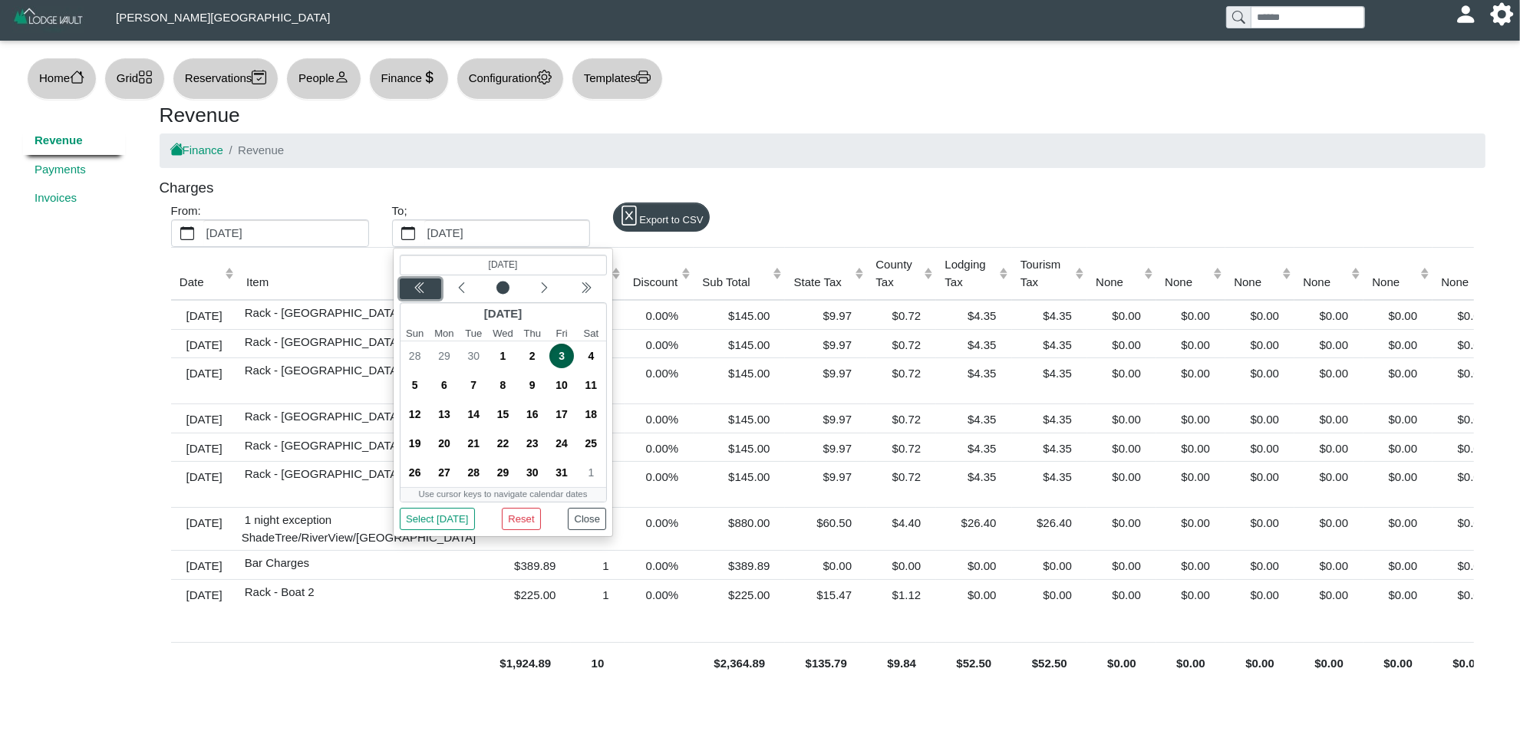
click at [424, 293] on icon "chevron double left" at bounding box center [420, 288] width 12 height 12
click at [535, 284] on div "Next month" at bounding box center [544, 288] width 36 height 15
click at [455, 288] on icon "chevron left" at bounding box center [461, 288] width 12 height 12
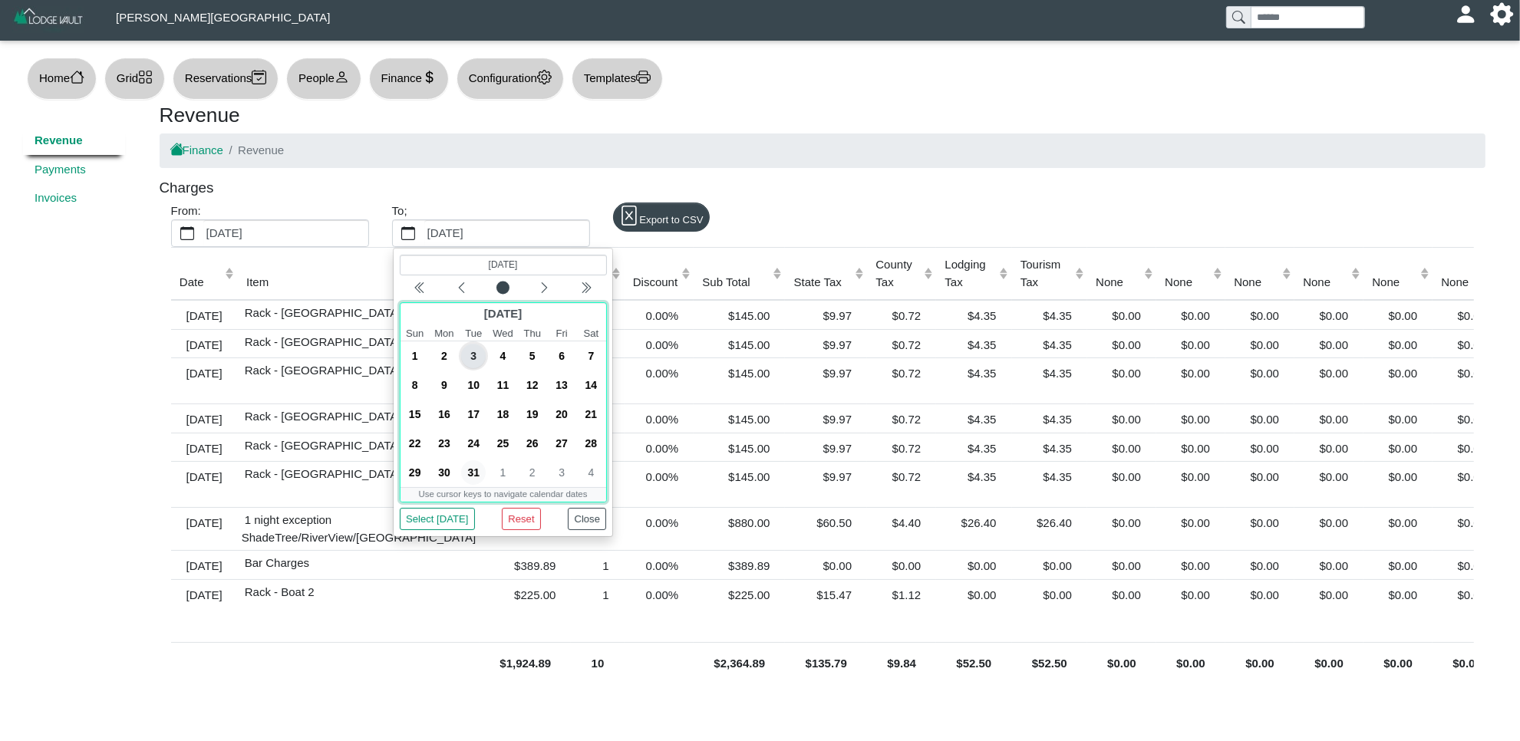
click at [470, 480] on span "31" at bounding box center [473, 472] width 25 height 25
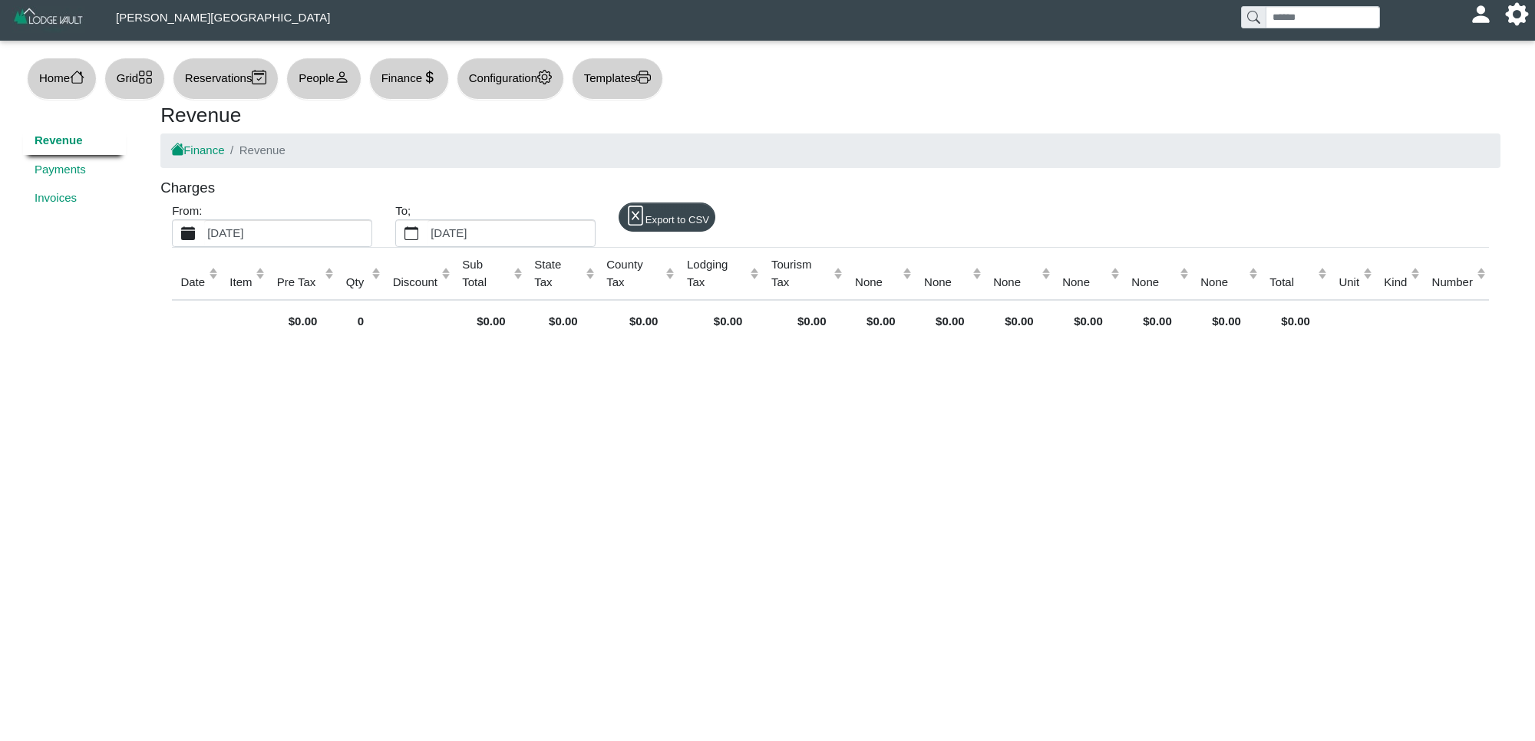
click at [254, 243] on label "[DATE]" at bounding box center [287, 233] width 167 height 26
click at [204, 243] on button "[DATE]" at bounding box center [188, 233] width 31 height 26
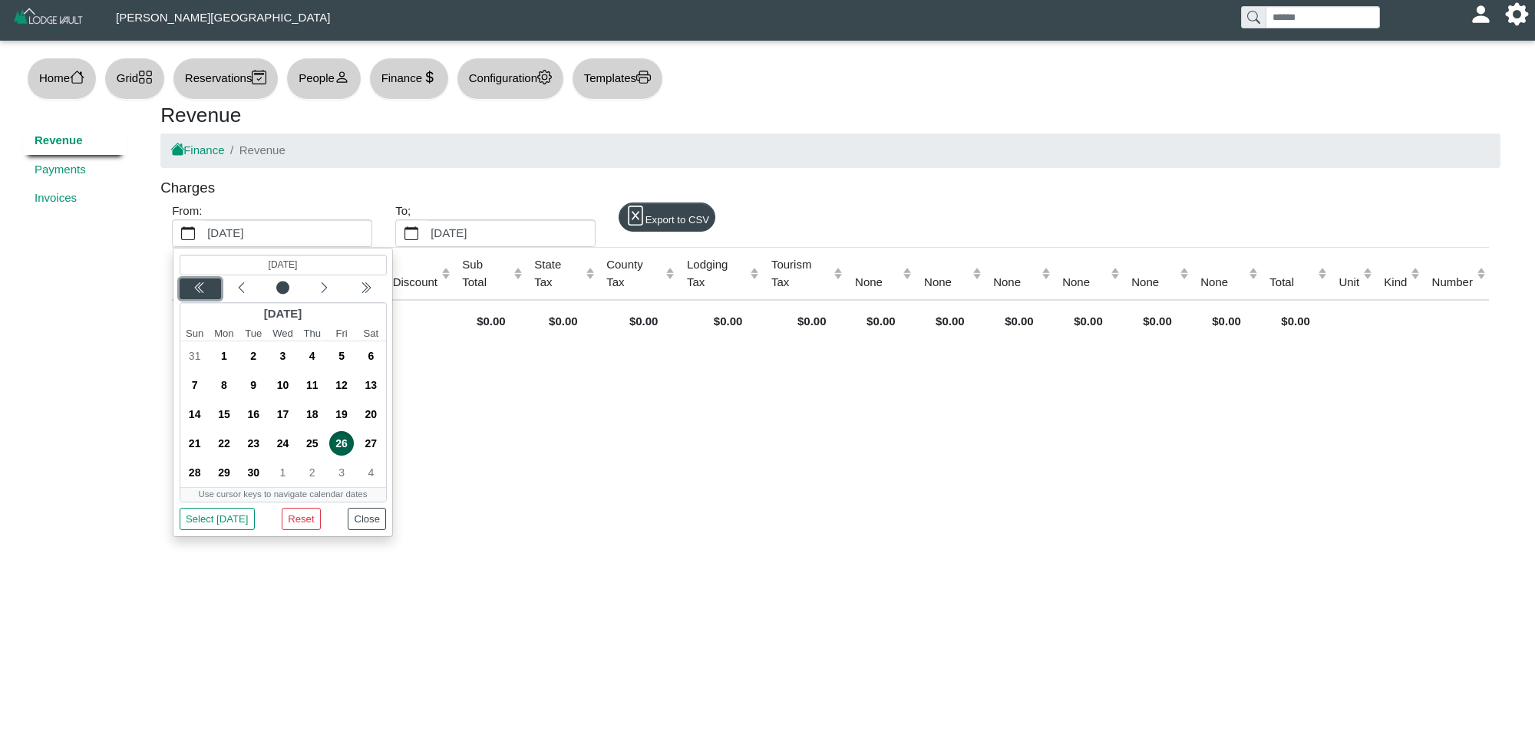
click at [205, 290] on icon "chevron double left" at bounding box center [199, 288] width 12 height 12
click at [236, 282] on icon "chevron left" at bounding box center [241, 288] width 12 height 12
click at [238, 282] on icon "chevron left" at bounding box center [241, 288] width 12 height 12
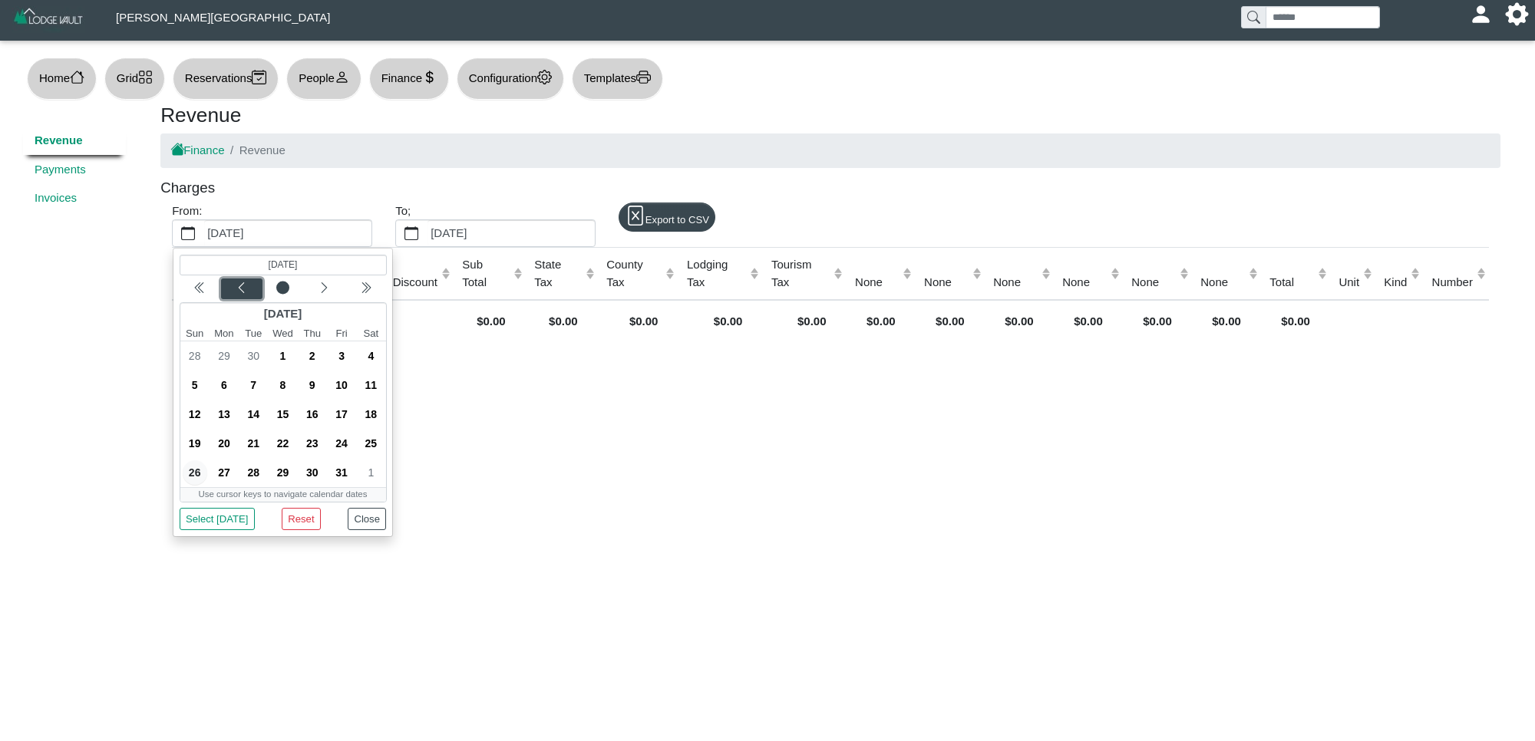
click at [238, 282] on icon "chevron left" at bounding box center [241, 288] width 12 height 12
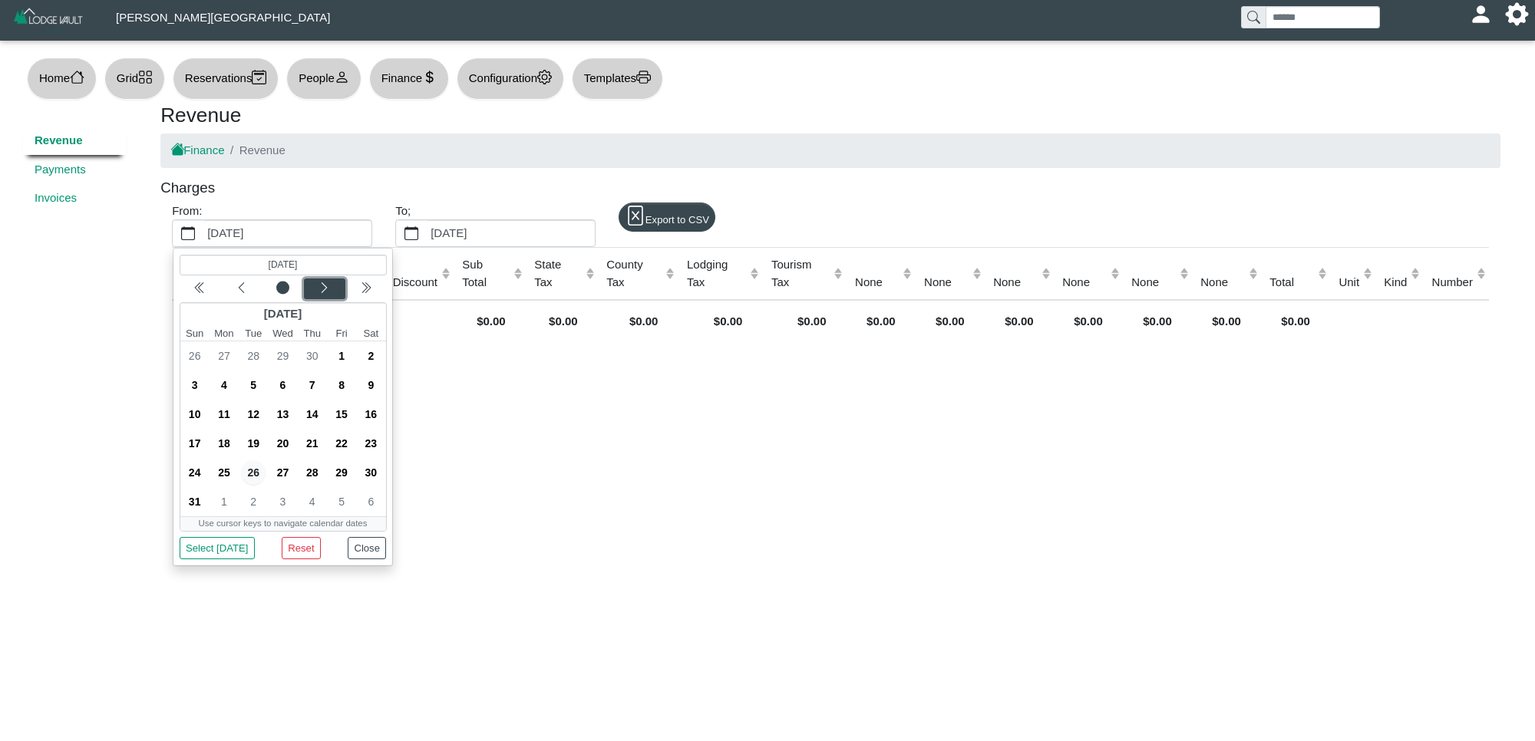
click at [318, 288] on icon "chevron left" at bounding box center [324, 288] width 12 height 12
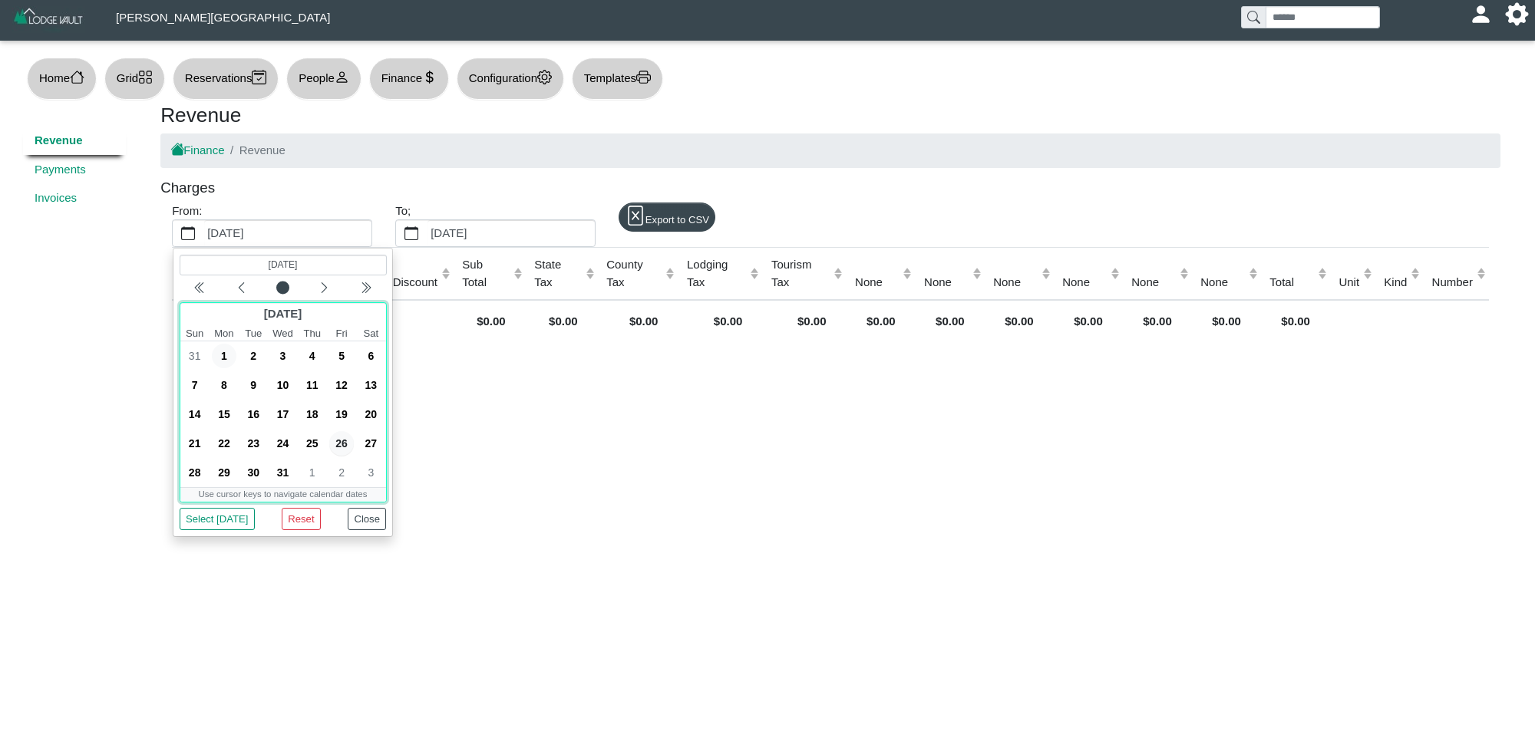
click at [223, 361] on span "1" at bounding box center [224, 356] width 25 height 25
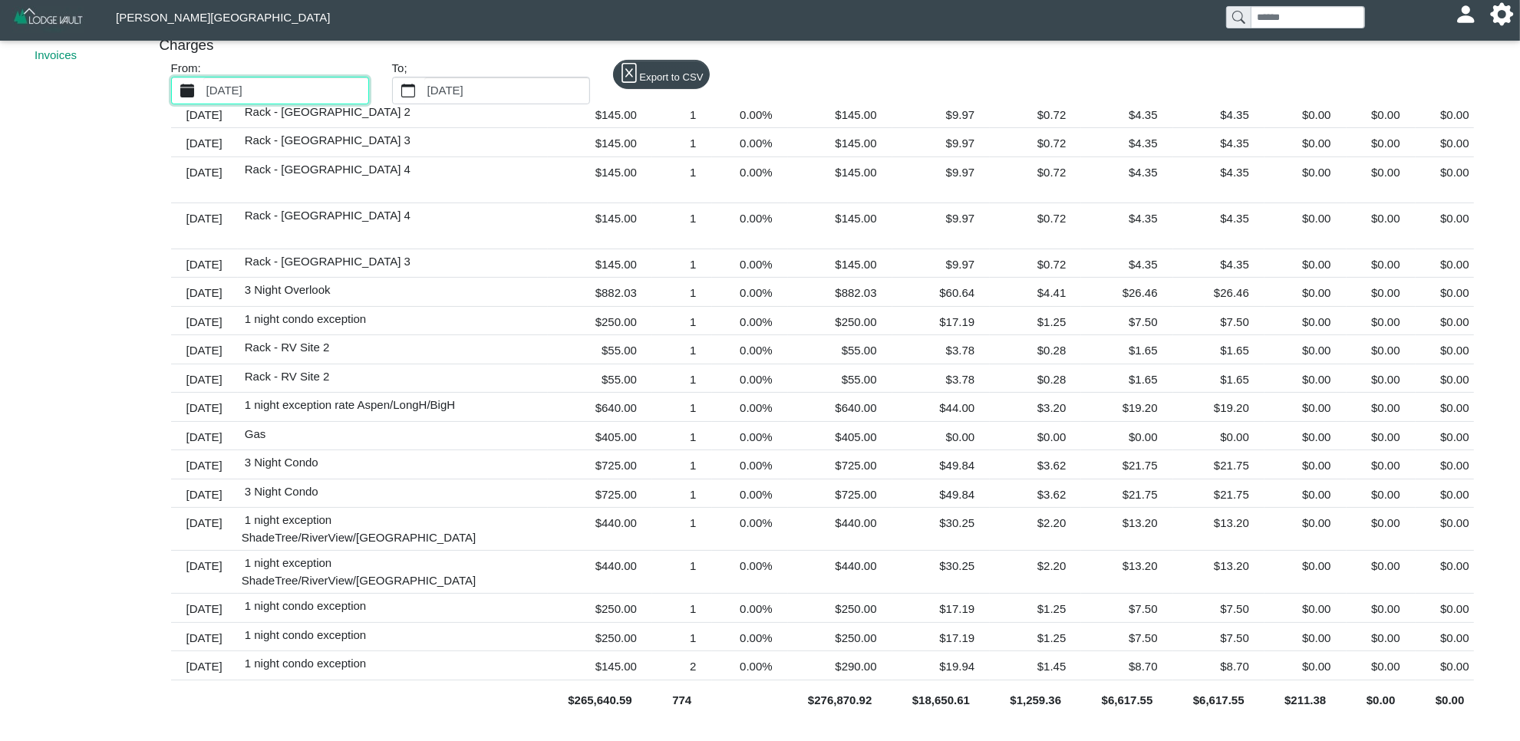
scroll to position [26624, 0]
